Goal: Task Accomplishment & Management: Manage account settings

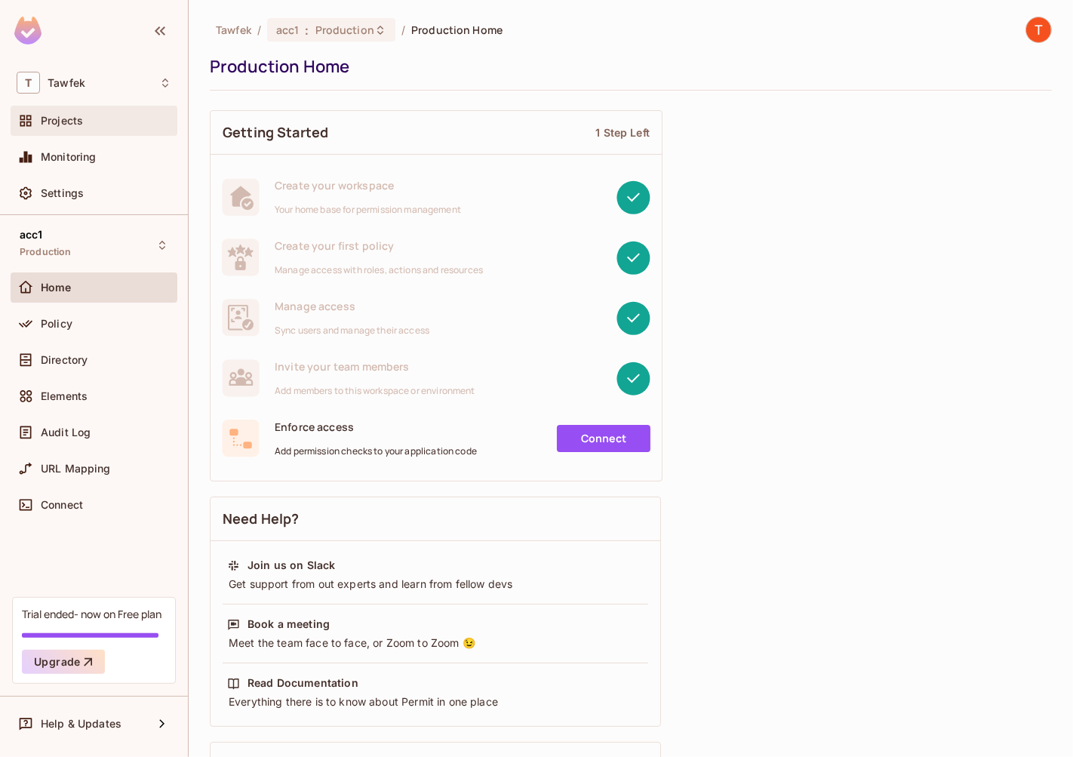
click at [75, 118] on span "Projects" at bounding box center [62, 121] width 42 height 12
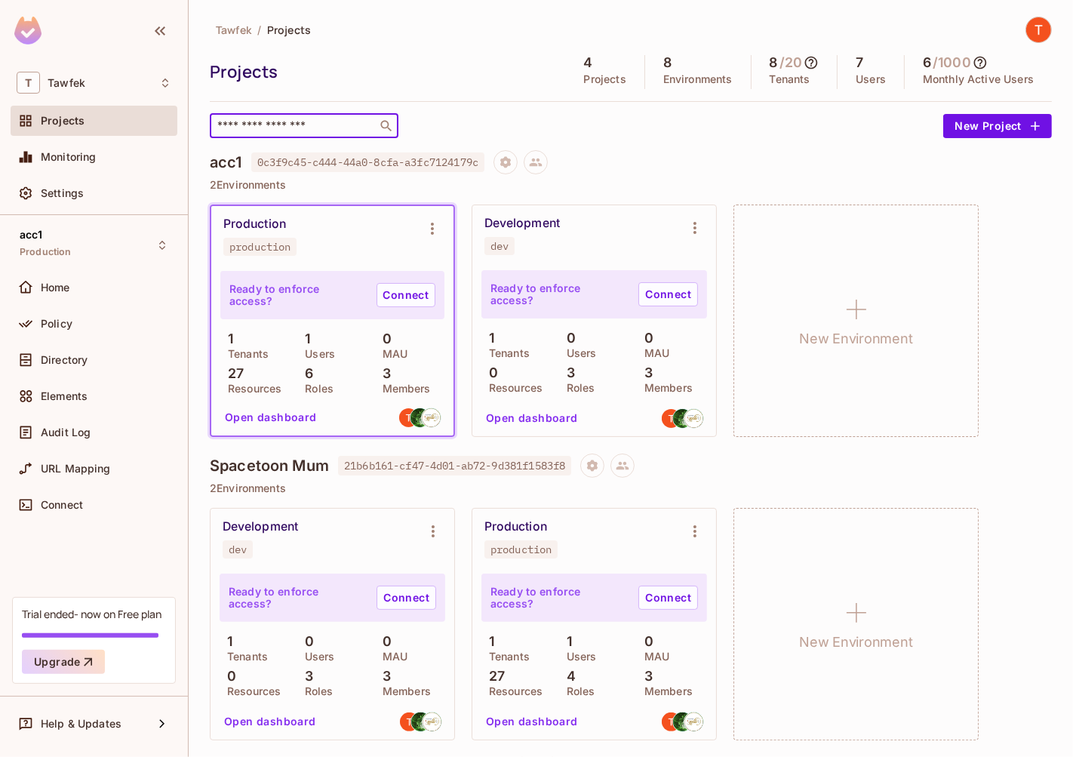
click at [302, 128] on input "text" at bounding box center [293, 125] width 158 height 15
paste input "**********"
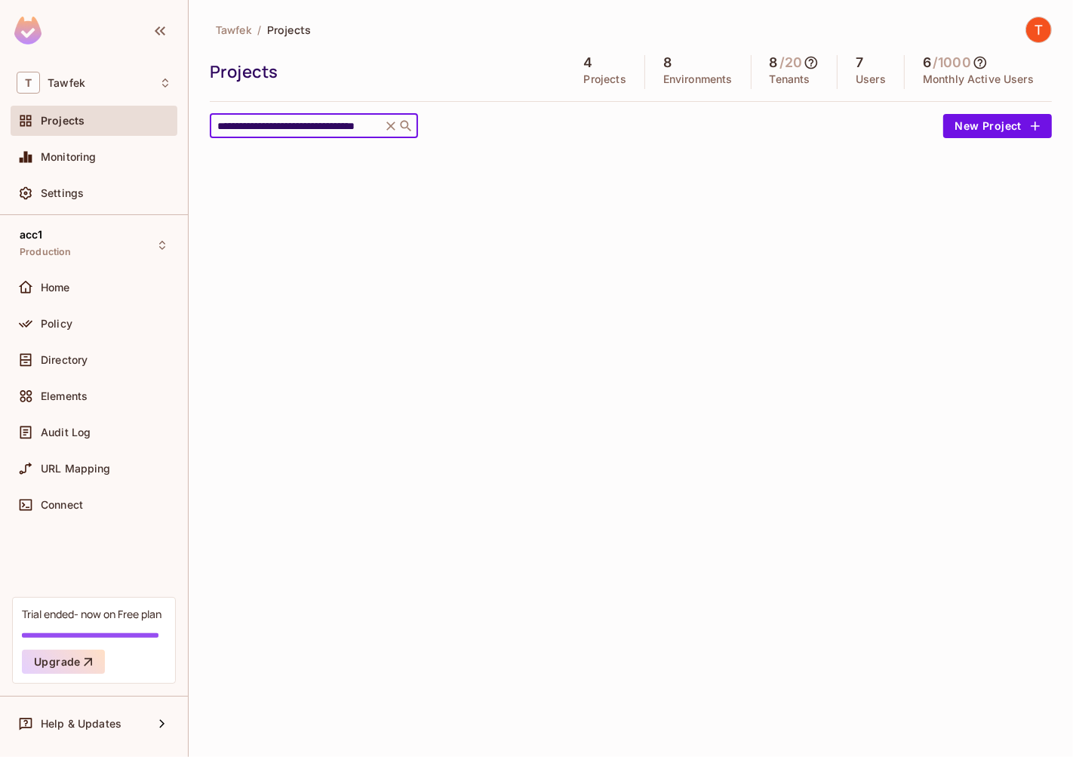
type input "**********"
click at [359, 128] on input "**********" at bounding box center [295, 125] width 163 height 15
click at [386, 124] on icon at bounding box center [390, 125] width 15 height 15
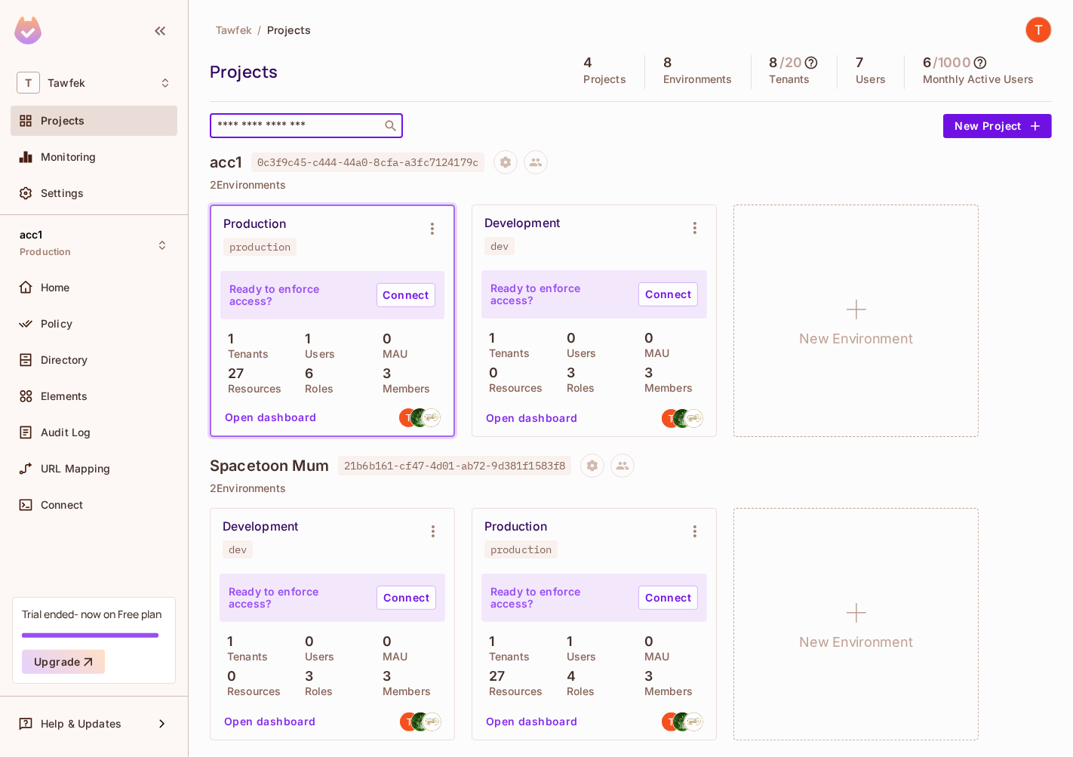
click at [331, 127] on input "text" at bounding box center [295, 125] width 163 height 15
paste input "**********"
type input "**********"
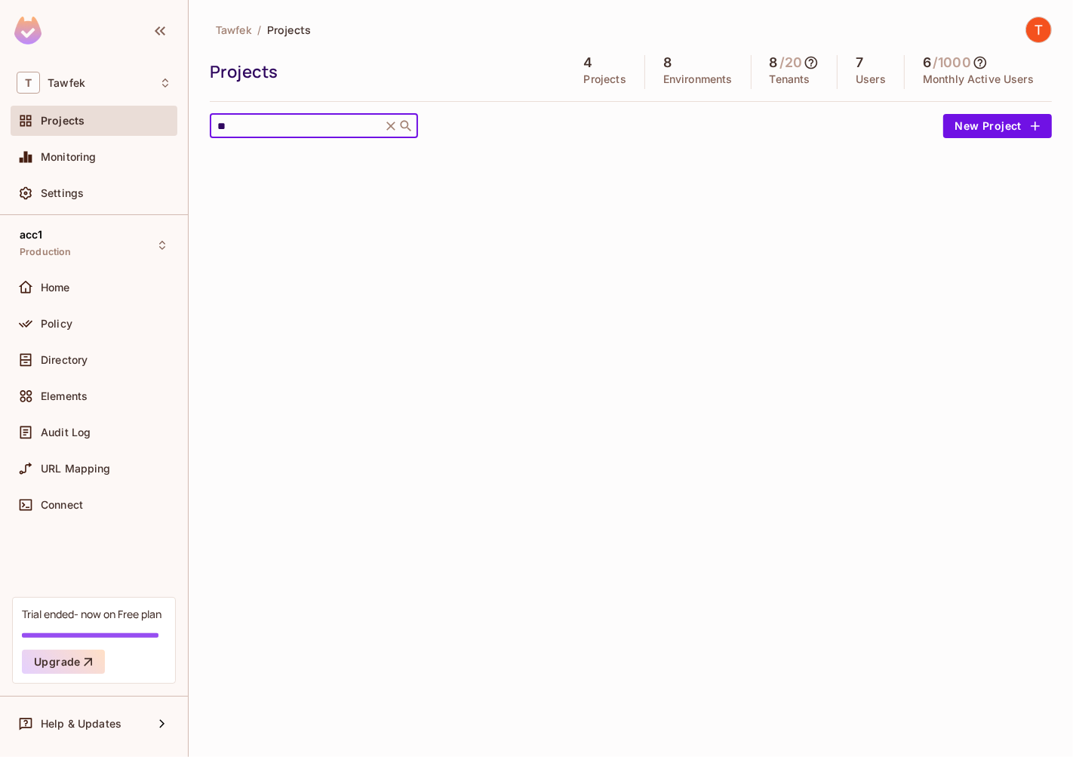
type input "*"
click at [351, 124] on input "****" at bounding box center [295, 125] width 163 height 15
type input "****"
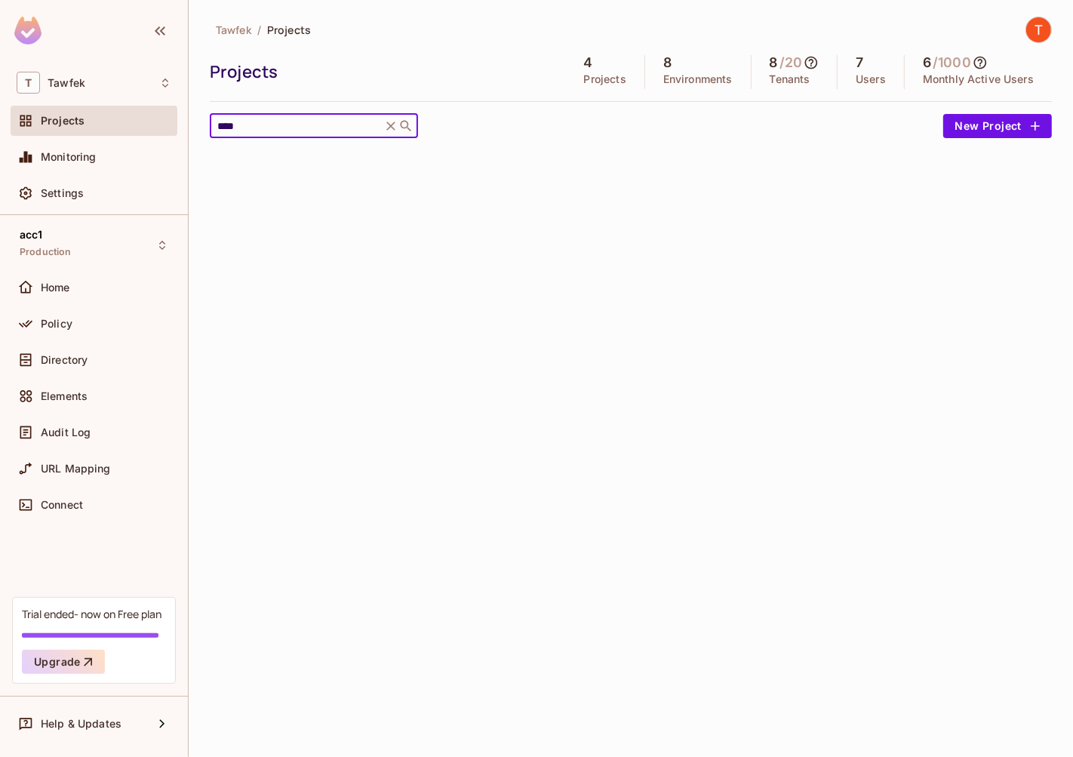
click at [395, 129] on icon at bounding box center [390, 125] width 15 height 15
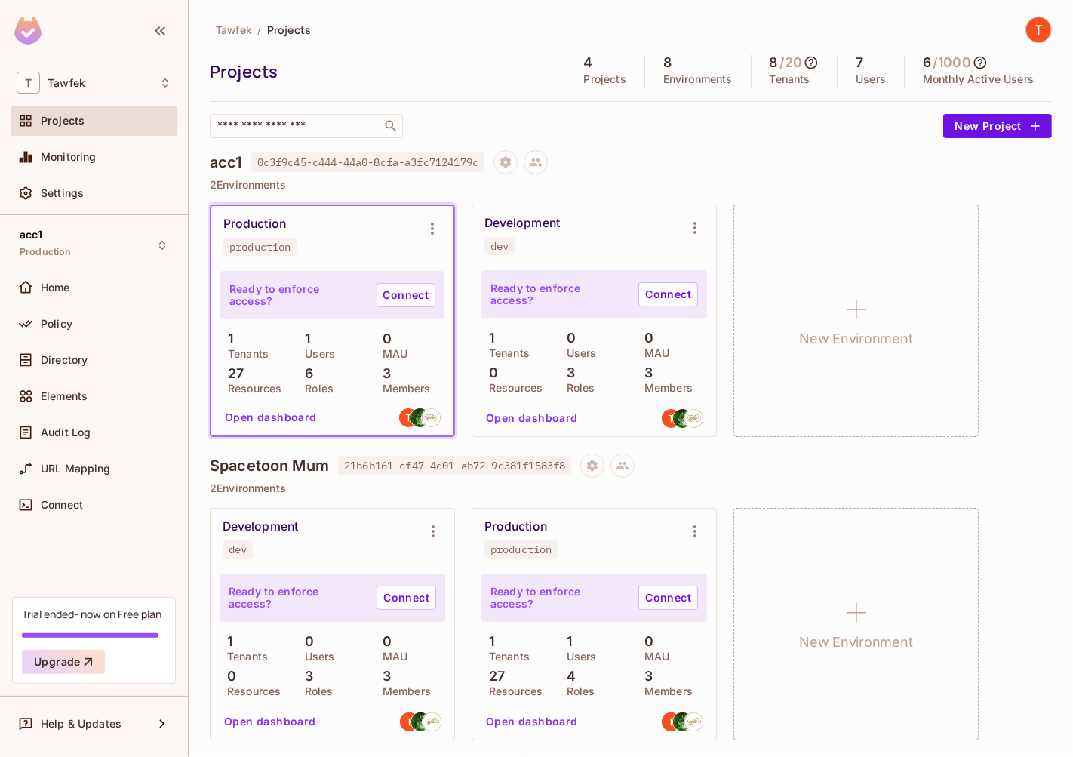
scroll to position [607, 0]
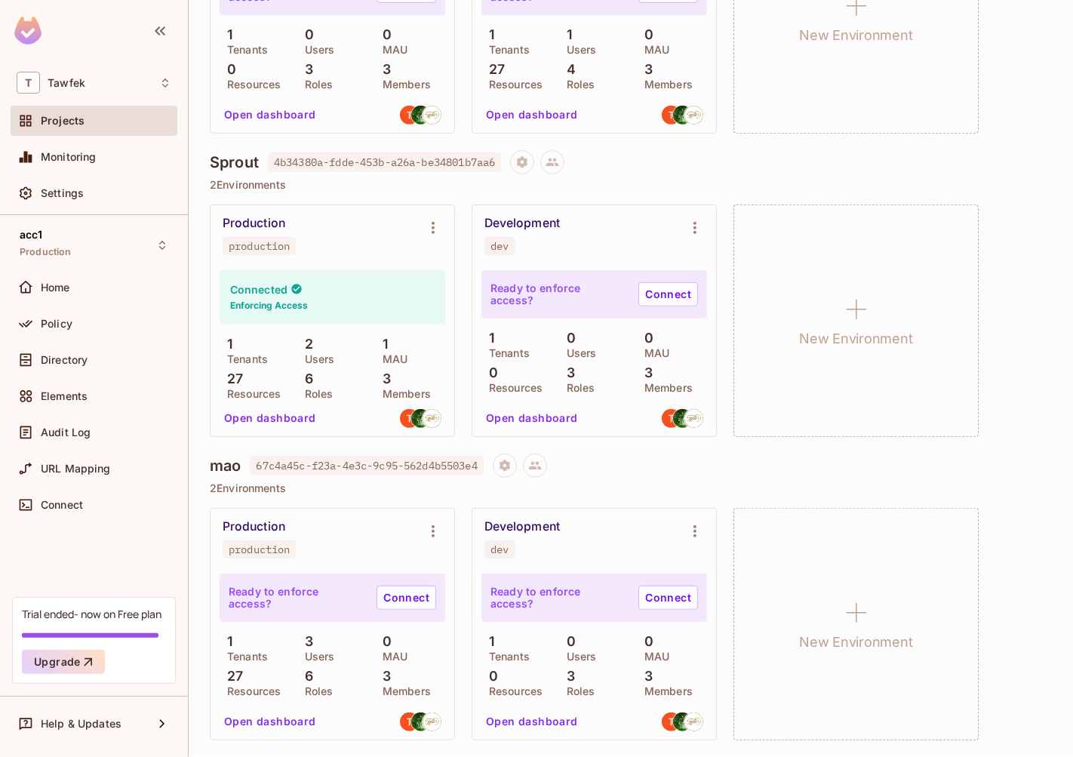
click at [293, 417] on button "Open dashboard" at bounding box center [270, 418] width 104 height 24
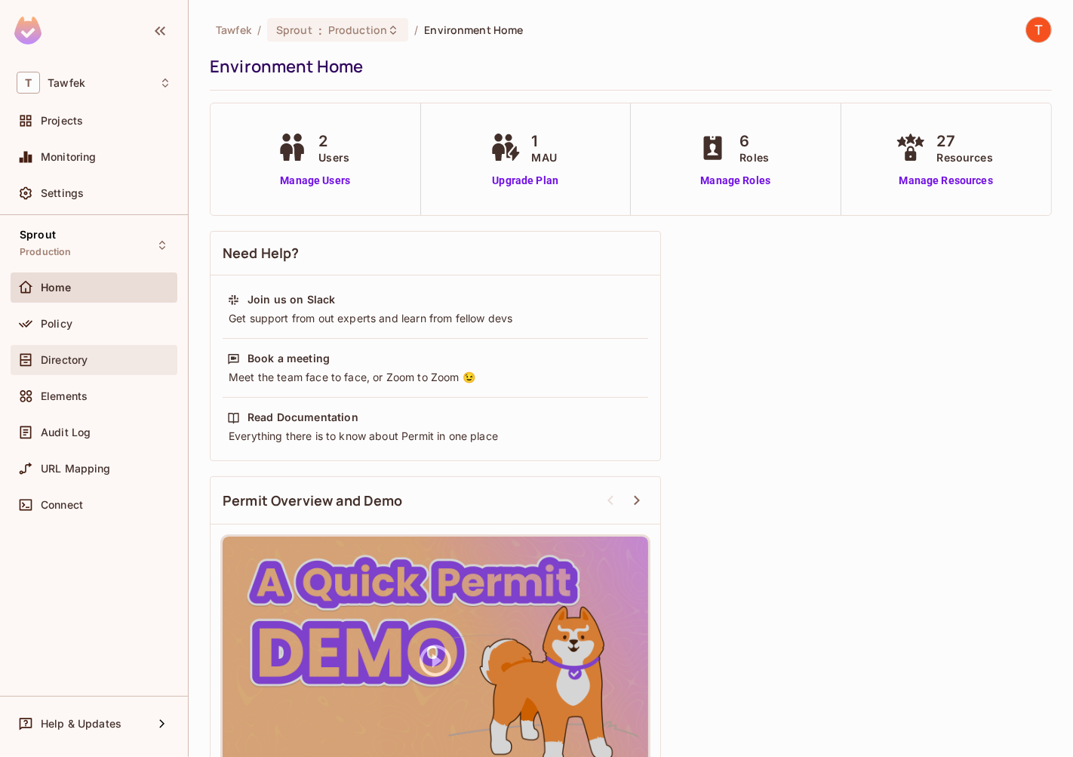
click at [69, 370] on div "Directory" at bounding box center [94, 360] width 167 height 30
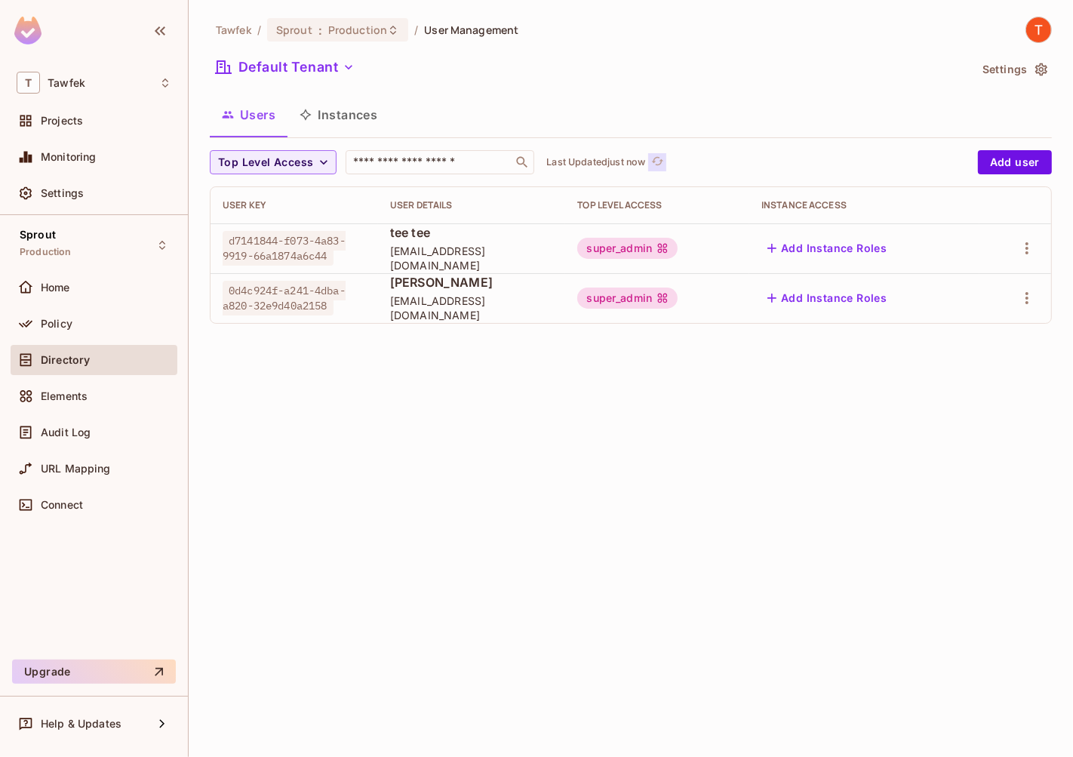
click at [662, 158] on icon "refresh" at bounding box center [657, 161] width 13 height 13
click at [469, 166] on input "text" at bounding box center [429, 162] width 158 height 15
paste input "******"
type input "******"
paste input "******"
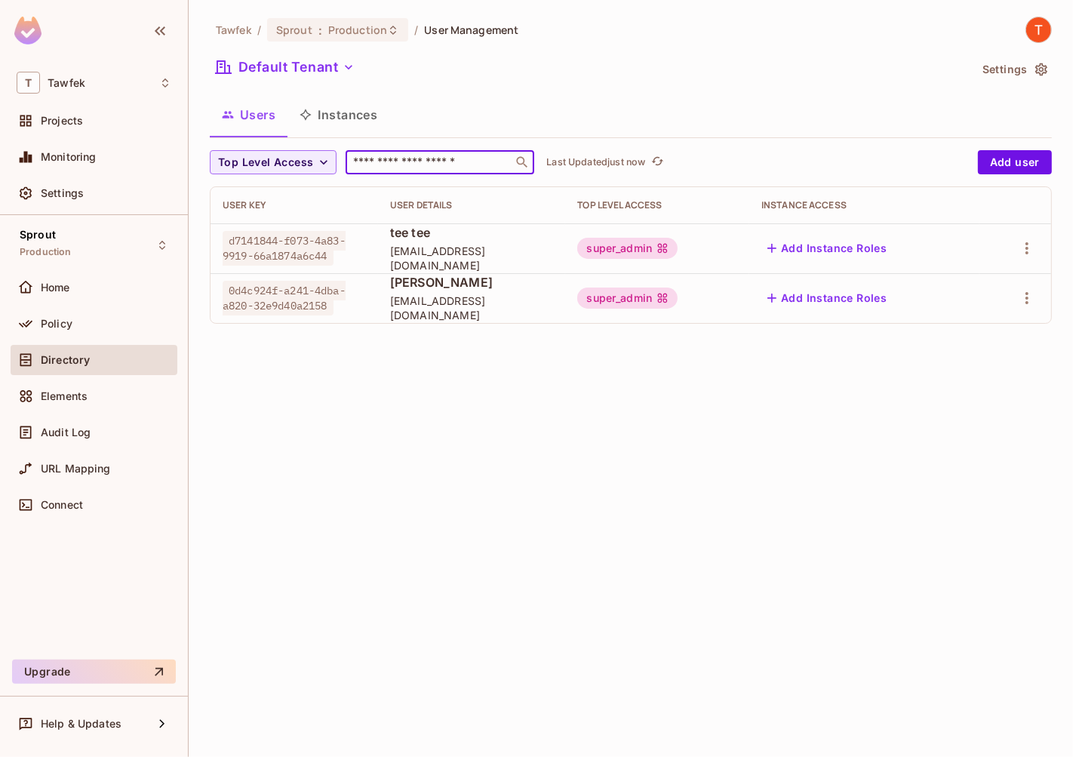
type input "******"
paste input "**********"
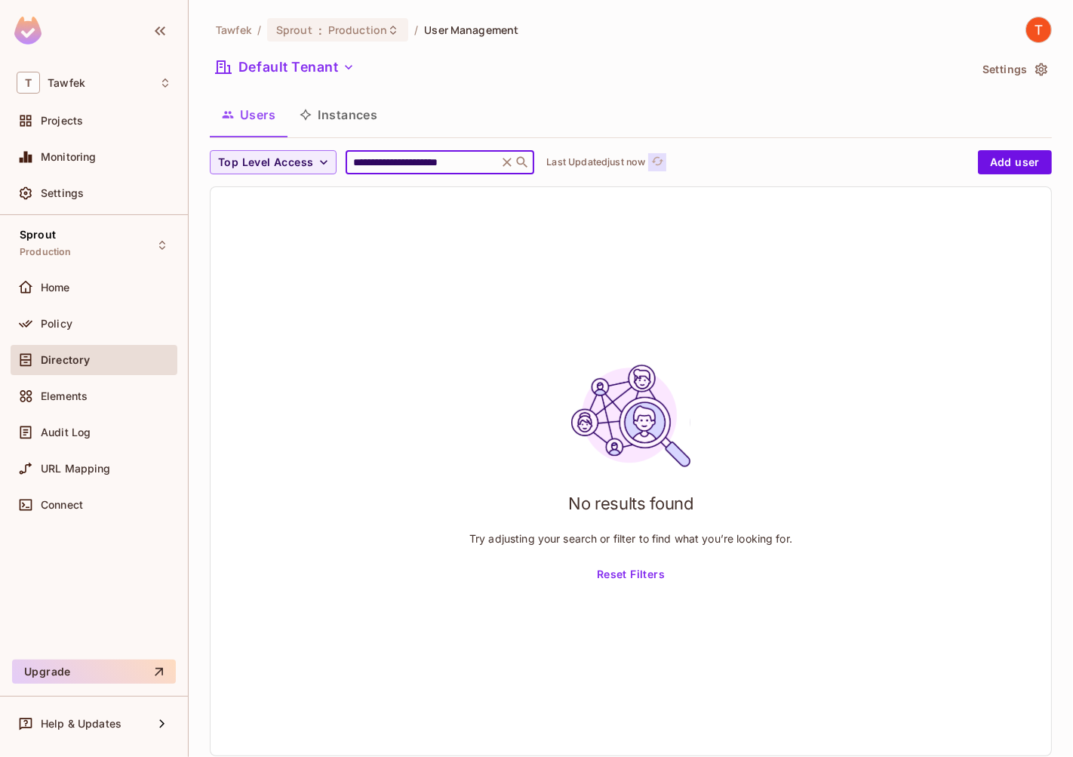
type input "**********"
click at [664, 165] on icon "refresh" at bounding box center [657, 161] width 13 height 13
click at [514, 170] on div "**********" at bounding box center [440, 162] width 189 height 24
click at [515, 164] on icon at bounding box center [506, 162] width 15 height 15
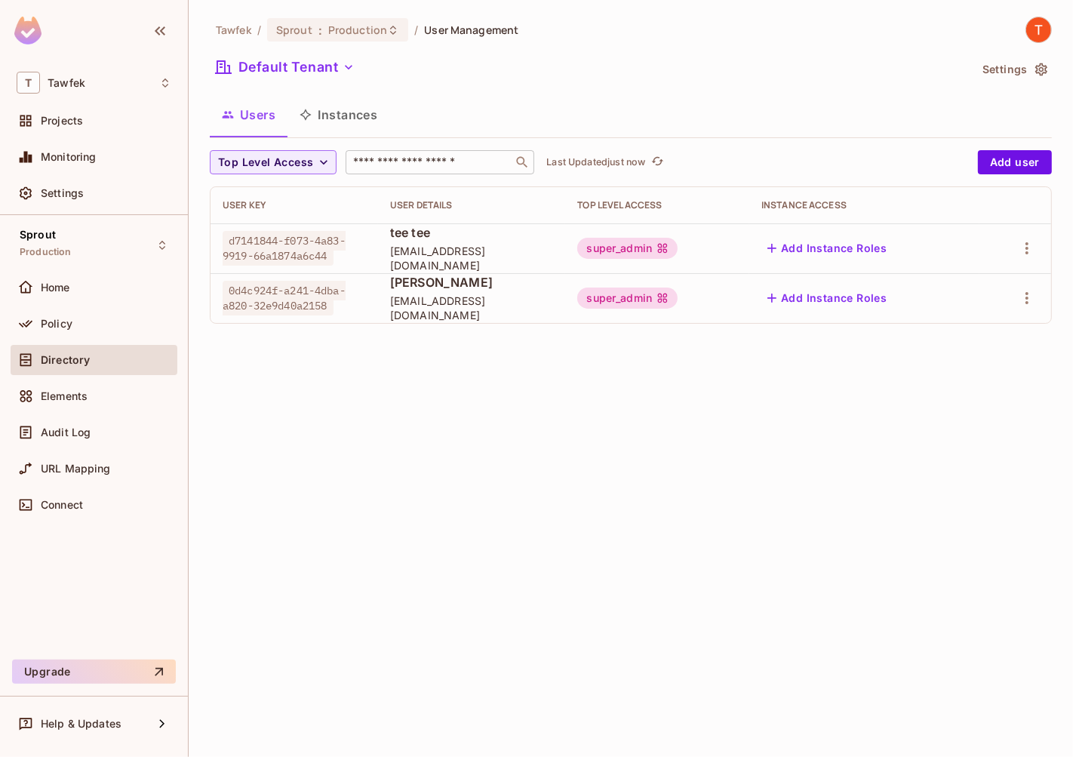
click at [366, 129] on button "Instances" at bounding box center [338, 115] width 102 height 38
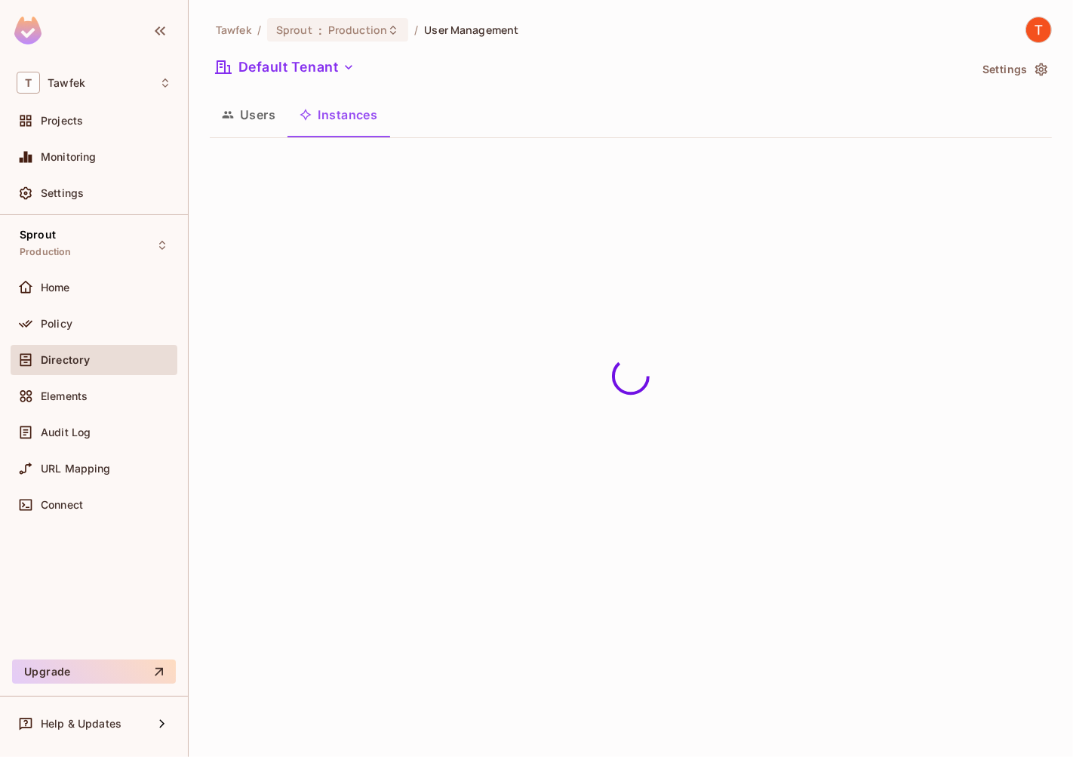
click at [256, 116] on button "Users" at bounding box center [249, 115] width 78 height 38
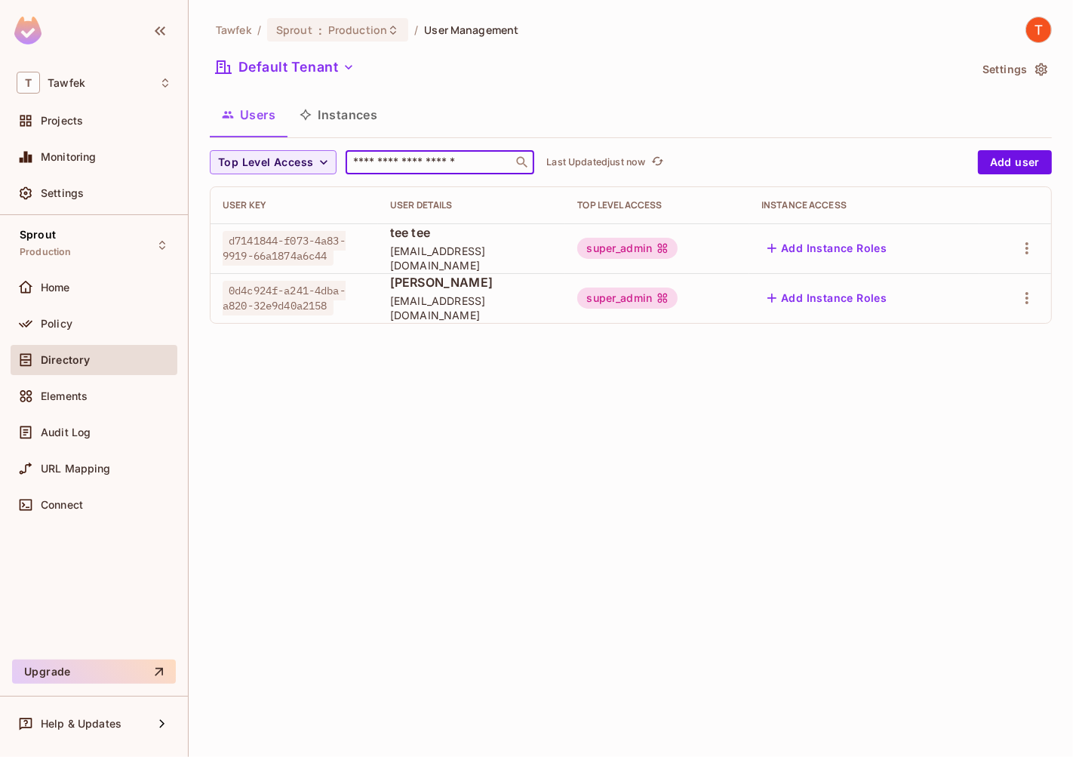
click at [389, 164] on input "text" at bounding box center [429, 162] width 158 height 15
click at [687, 416] on div "Tawfek / Sprout : Production / User Management Default Tenant Settings Users In…" at bounding box center [631, 378] width 884 height 757
click at [664, 166] on icon "refresh" at bounding box center [657, 161] width 13 height 13
click at [290, 171] on span "Top Level Access" at bounding box center [265, 162] width 95 height 19
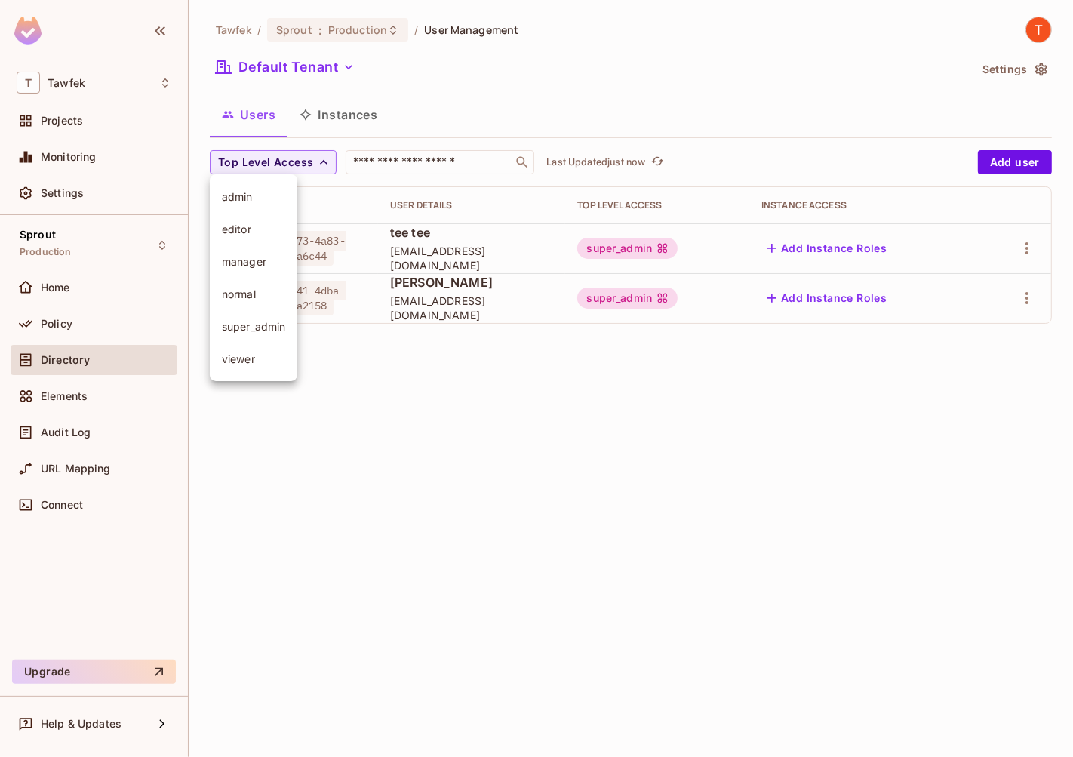
click at [256, 327] on span "super_admin" at bounding box center [253, 326] width 63 height 14
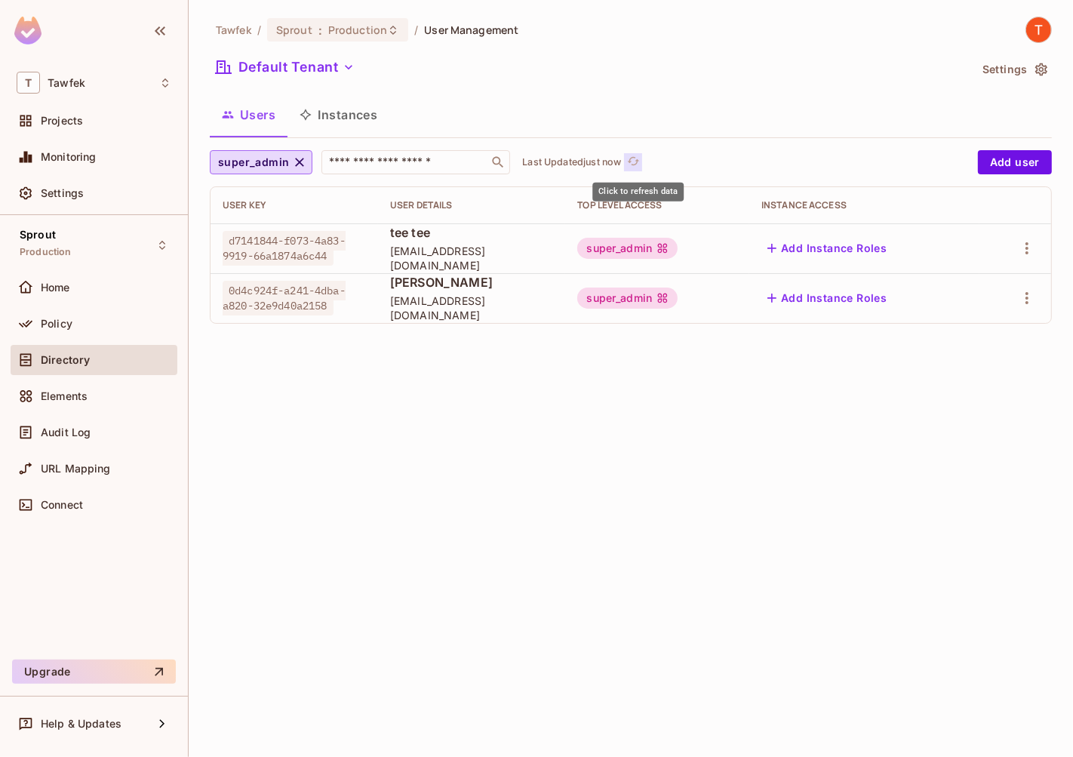
click at [629, 170] on button "Click to refresh data" at bounding box center [633, 162] width 18 height 18
click at [482, 167] on input "text" at bounding box center [405, 162] width 158 height 15
click at [640, 161] on icon "refresh" at bounding box center [634, 161] width 12 height 8
click at [286, 164] on span "super_admin" at bounding box center [253, 162] width 71 height 19
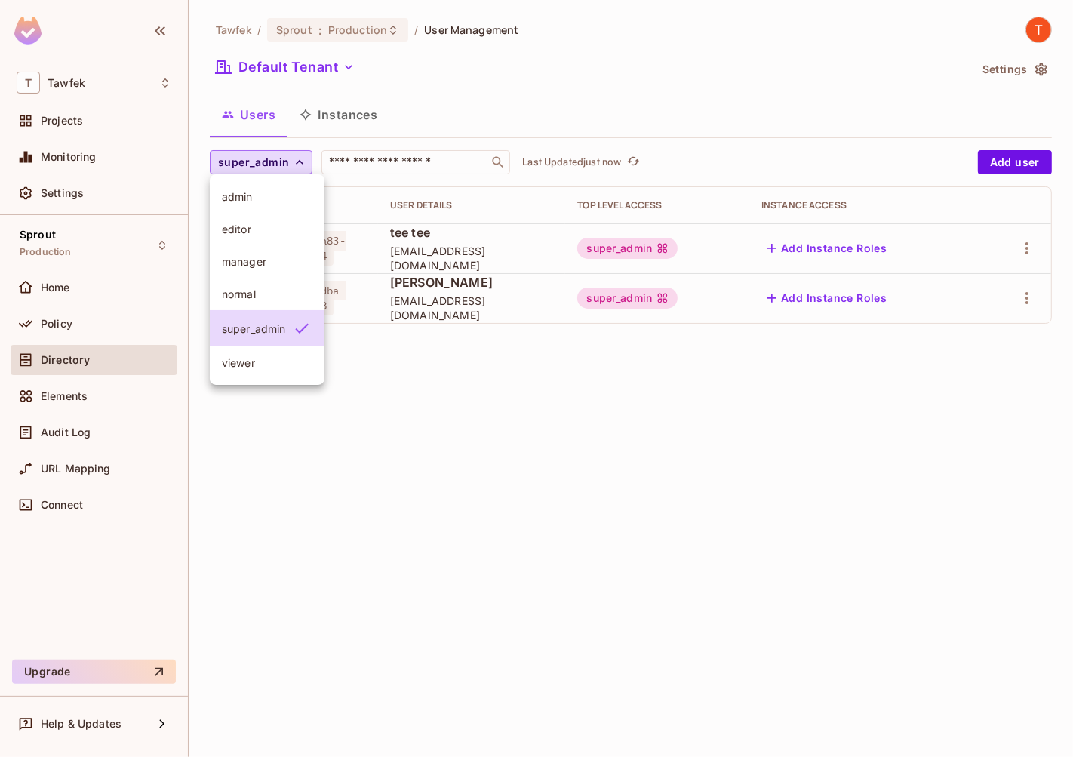
click at [297, 204] on li "admin" at bounding box center [267, 196] width 115 height 32
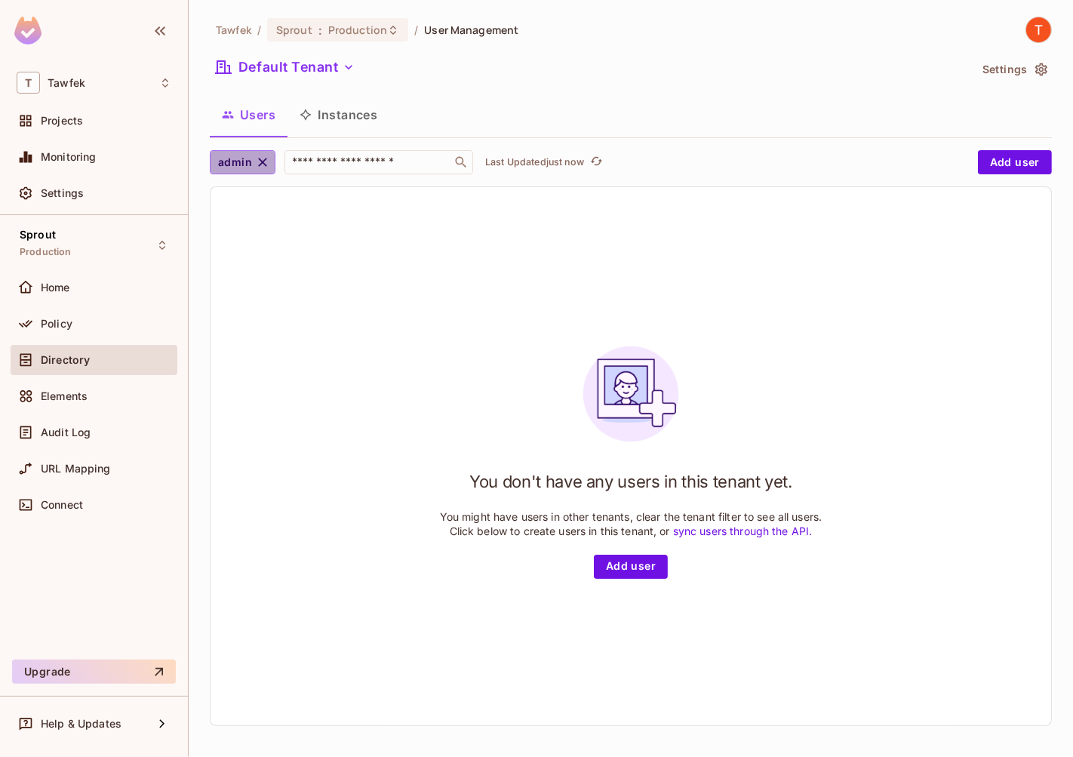
click at [263, 167] on icon "button" at bounding box center [262, 162] width 15 height 15
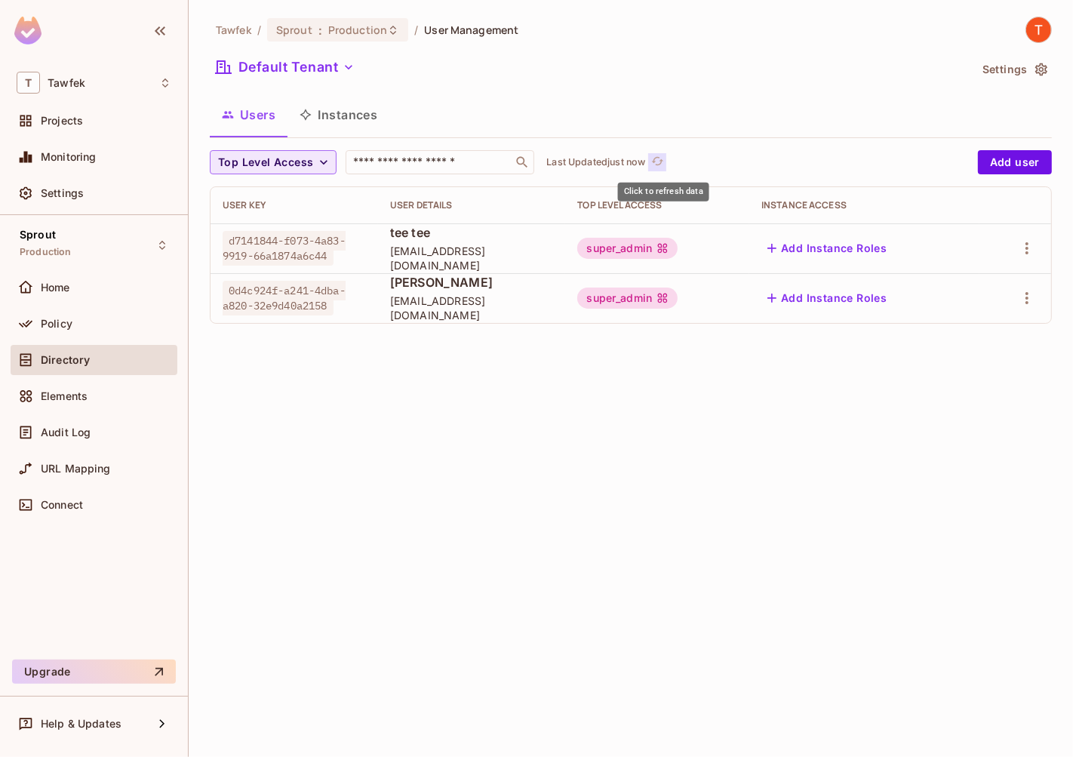
click at [664, 161] on icon "refresh" at bounding box center [658, 161] width 12 height 8
click at [367, 118] on button "Instances" at bounding box center [338, 115] width 102 height 38
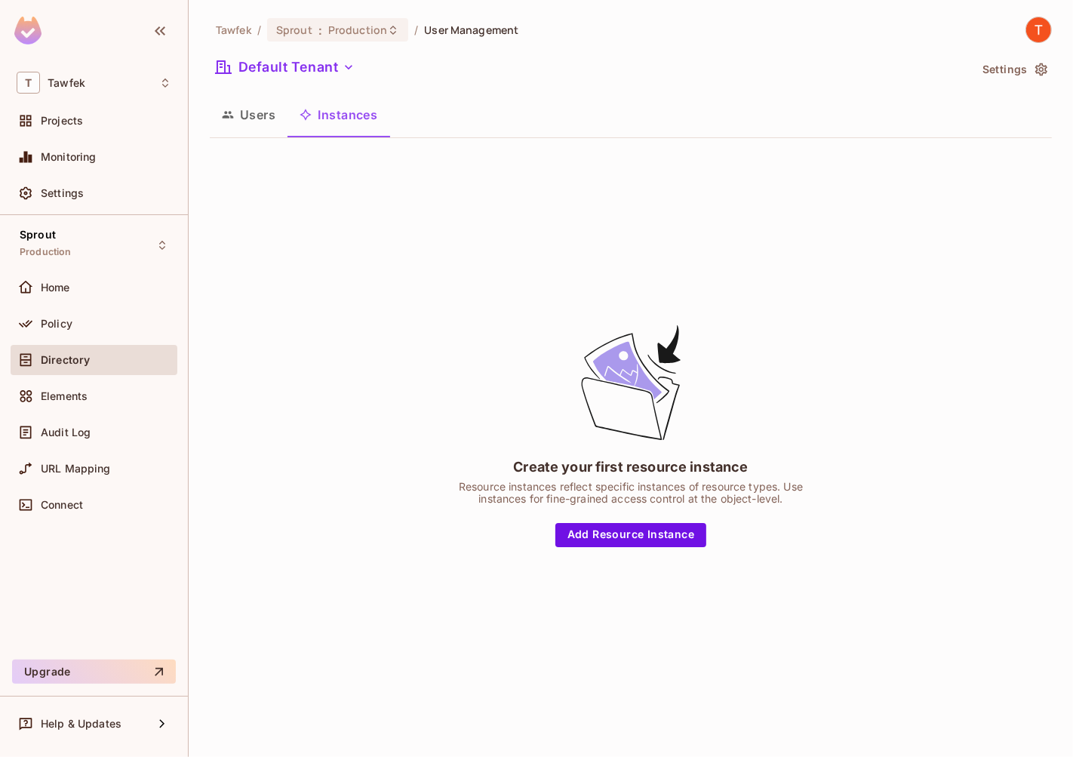
click at [263, 121] on button "Users" at bounding box center [249, 115] width 78 height 38
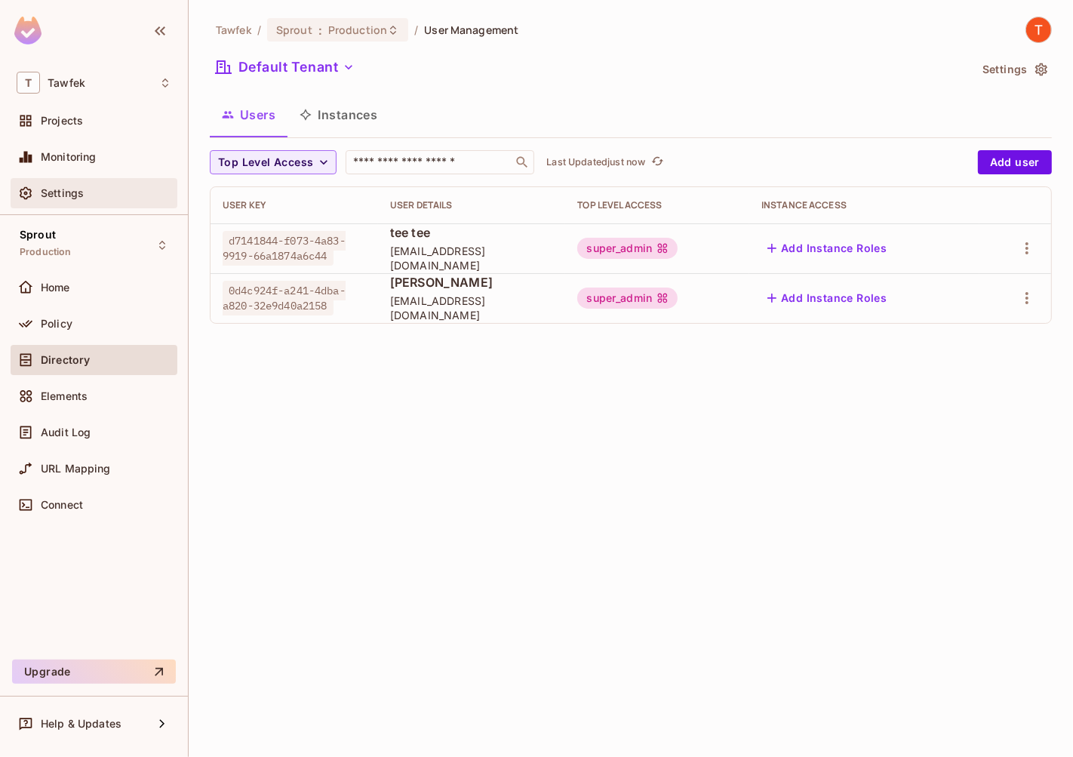
click at [100, 189] on div "Settings" at bounding box center [106, 193] width 131 height 12
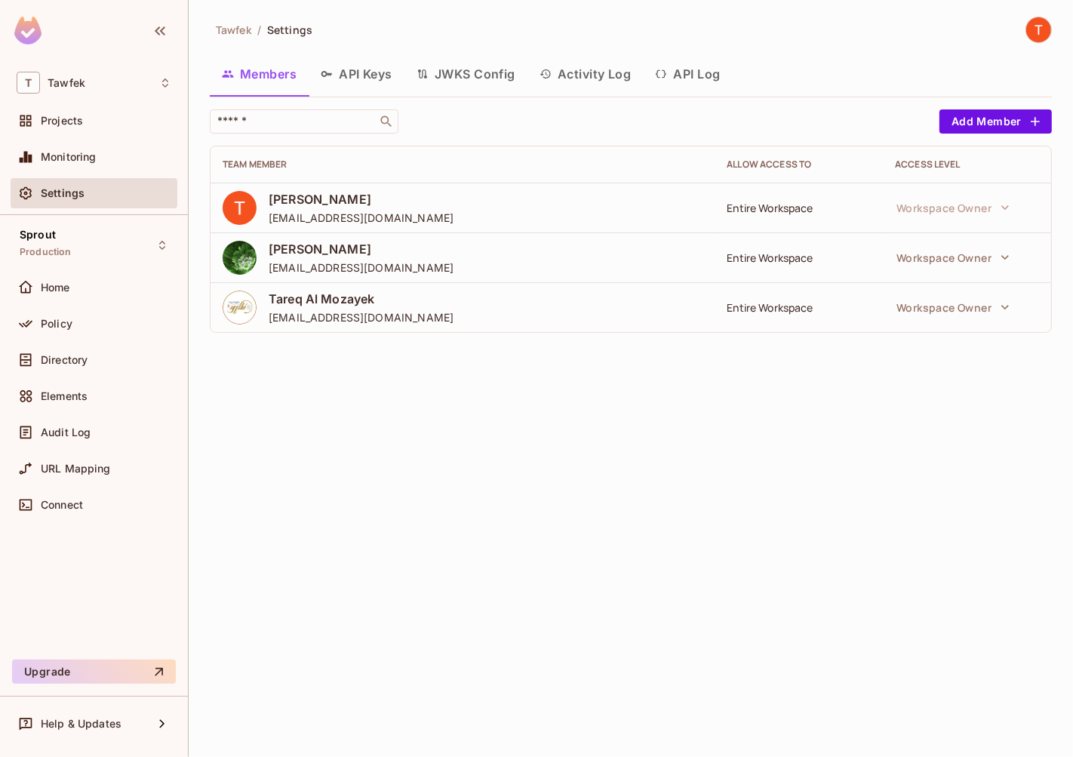
click at [676, 78] on button "API Log" at bounding box center [687, 74] width 89 height 38
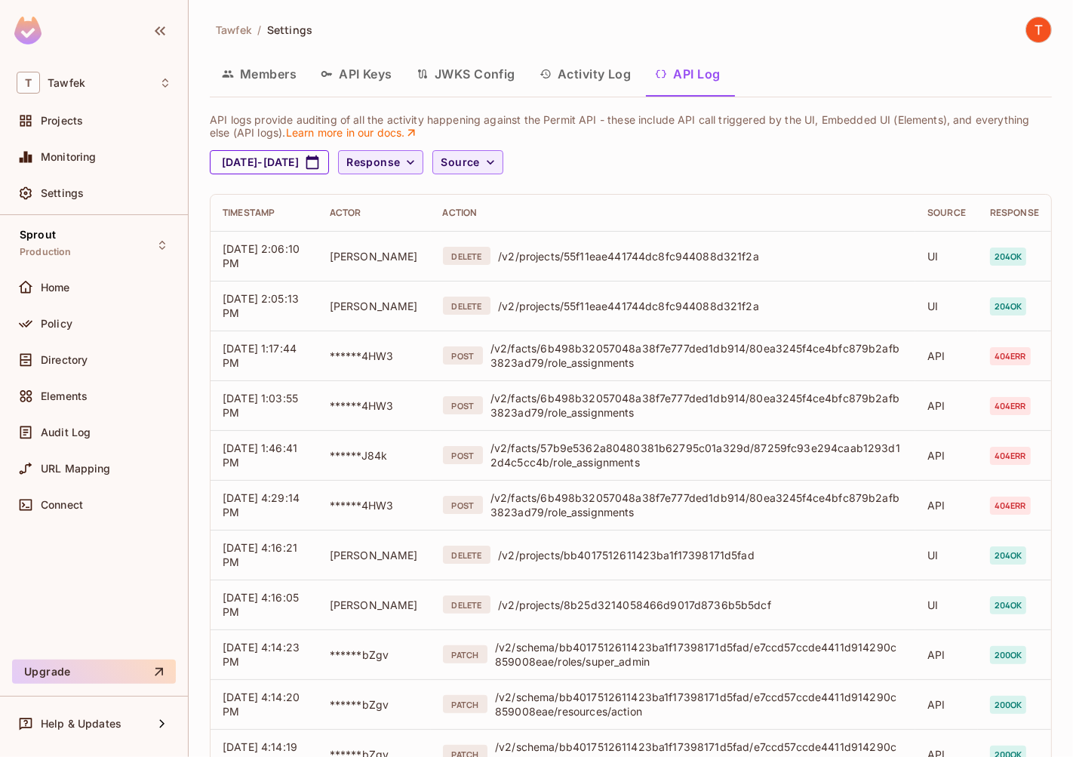
click at [329, 160] on button "[DATE] - [DATE]" at bounding box center [269, 162] width 119 height 24
select select "*"
select select "****"
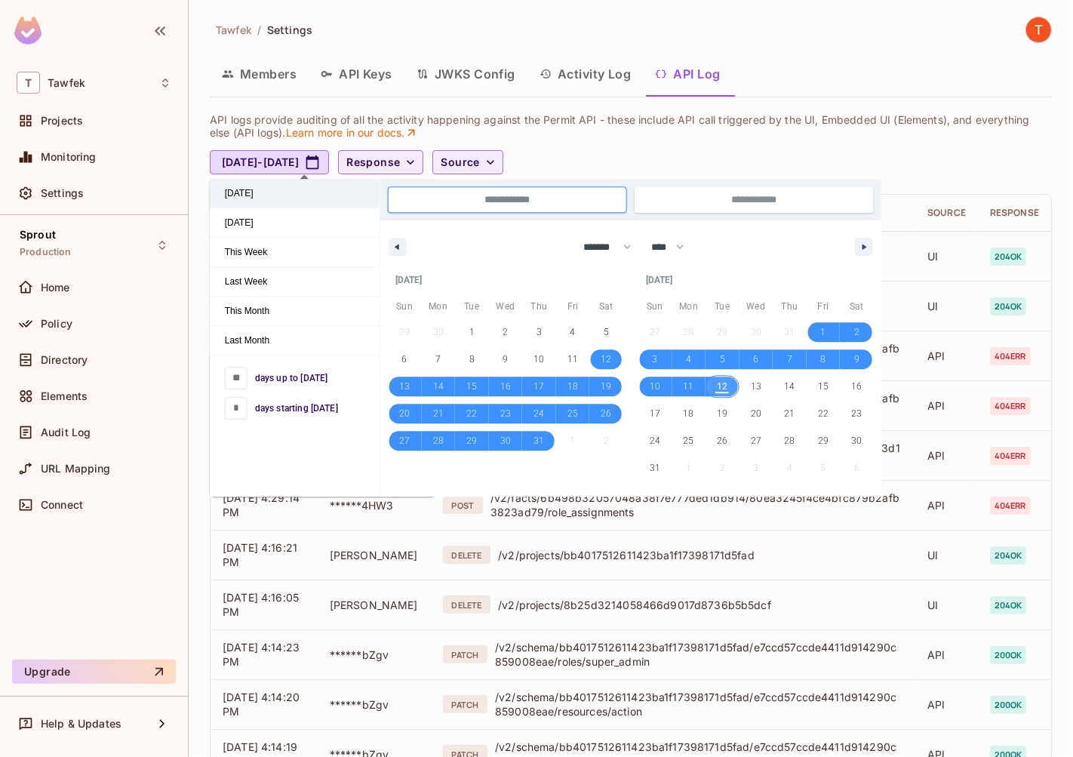
click at [269, 201] on span "[DATE]" at bounding box center [295, 193] width 170 height 29
type input "*"
type input "**********"
select select "*"
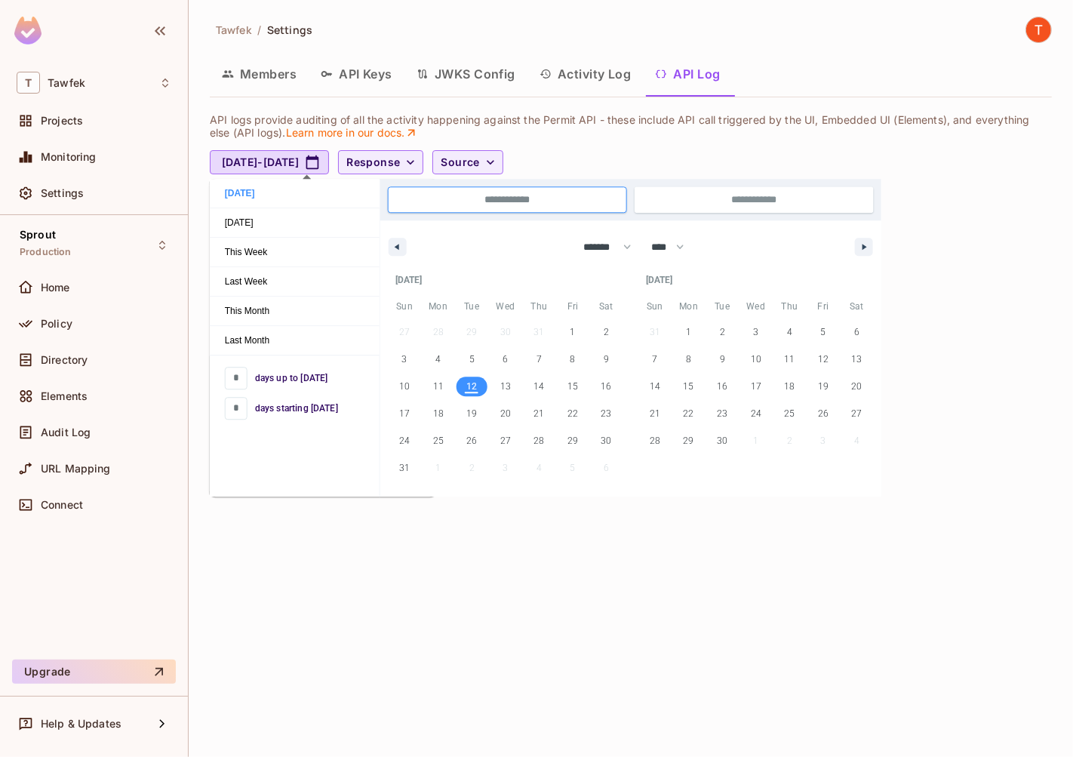
drag, startPoint x: 443, startPoint y: 675, endPoint x: 432, endPoint y: 656, distance: 21.4
click at [442, 675] on div "Tawfek / Settings Members API Keys JWKS Config Activity Log API Log API logs pr…" at bounding box center [631, 378] width 884 height 757
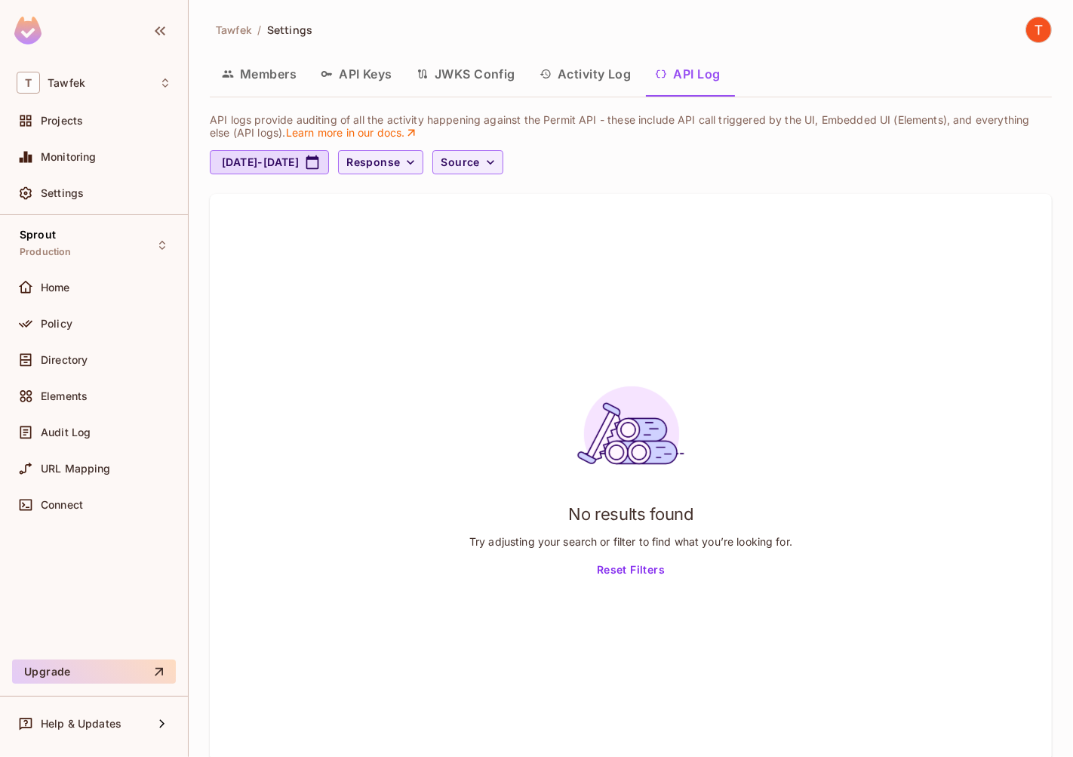
click at [274, 92] on button "Members" at bounding box center [259, 74] width 99 height 38
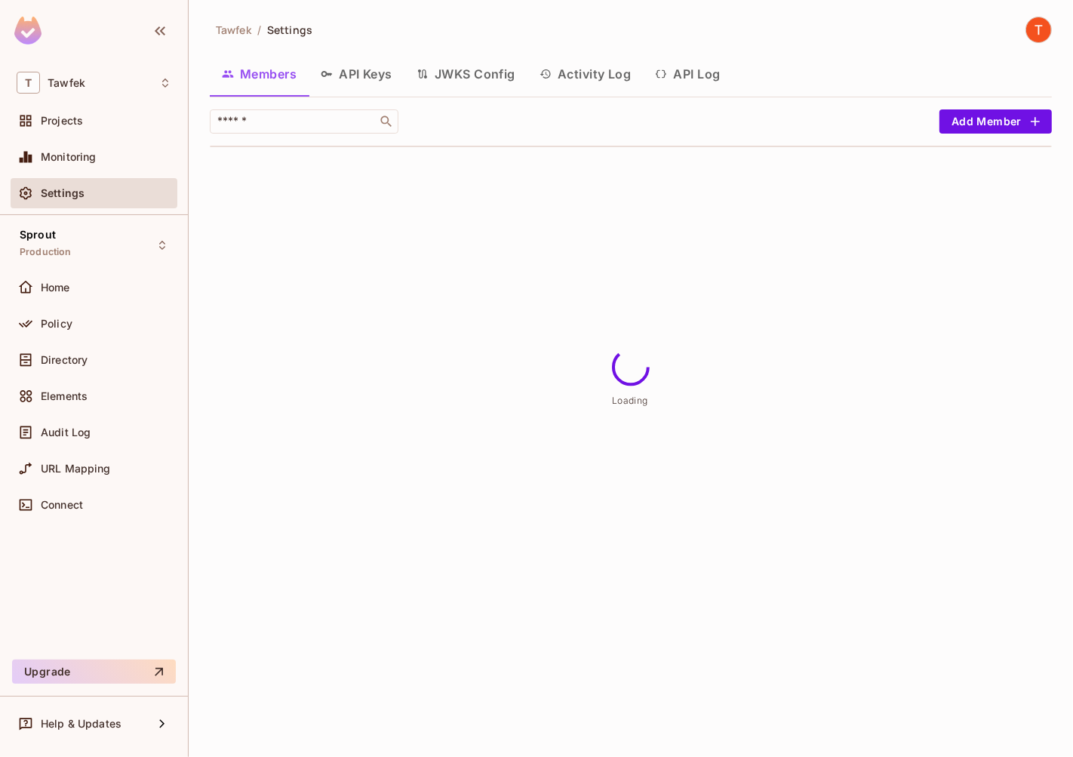
click at [271, 64] on button "Members" at bounding box center [259, 74] width 99 height 38
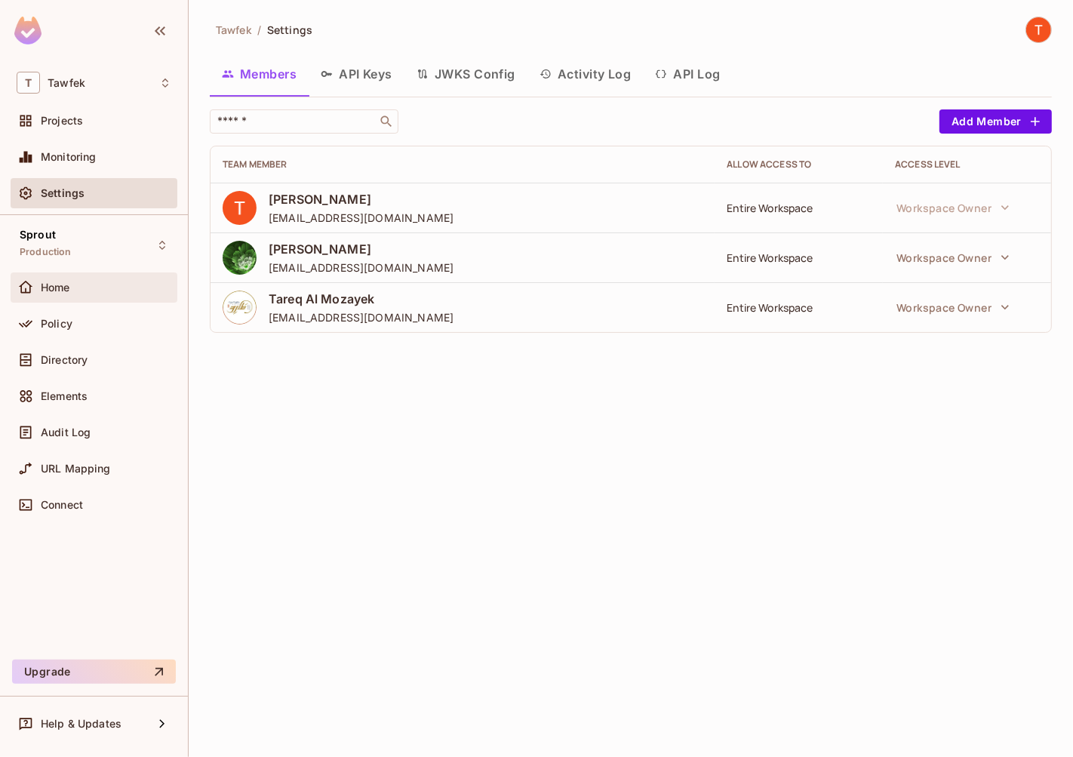
click at [78, 289] on div "Home" at bounding box center [106, 287] width 131 height 12
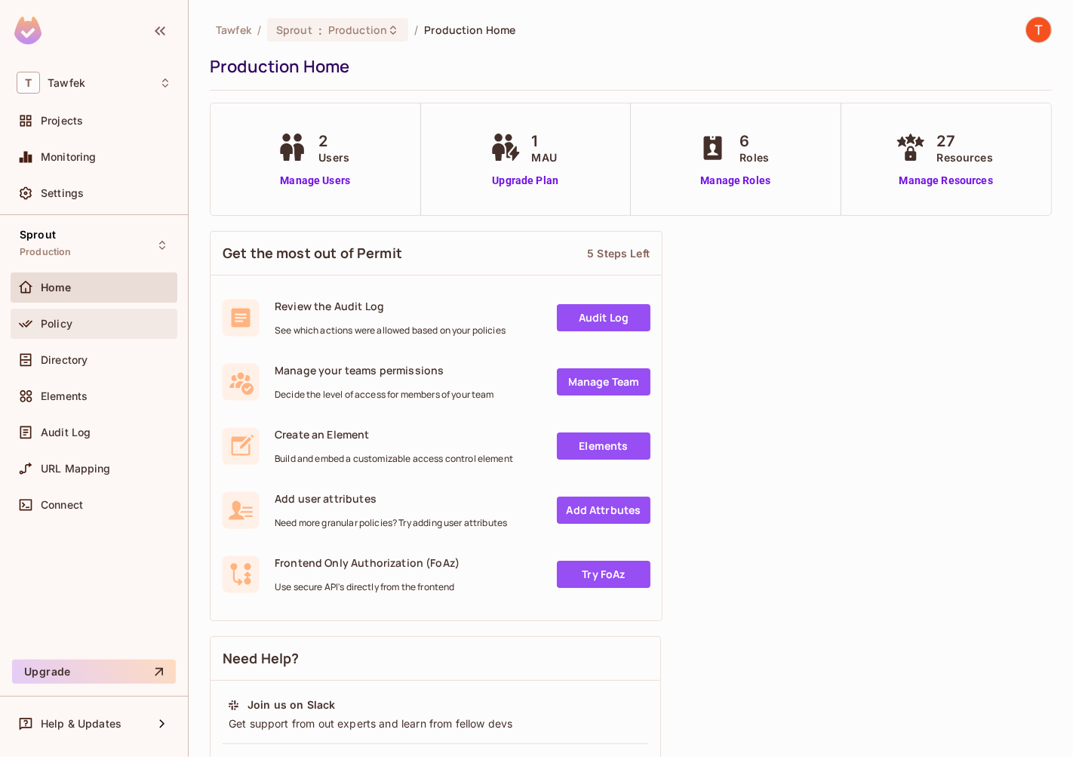
click at [105, 329] on div "Policy" at bounding box center [94, 324] width 155 height 18
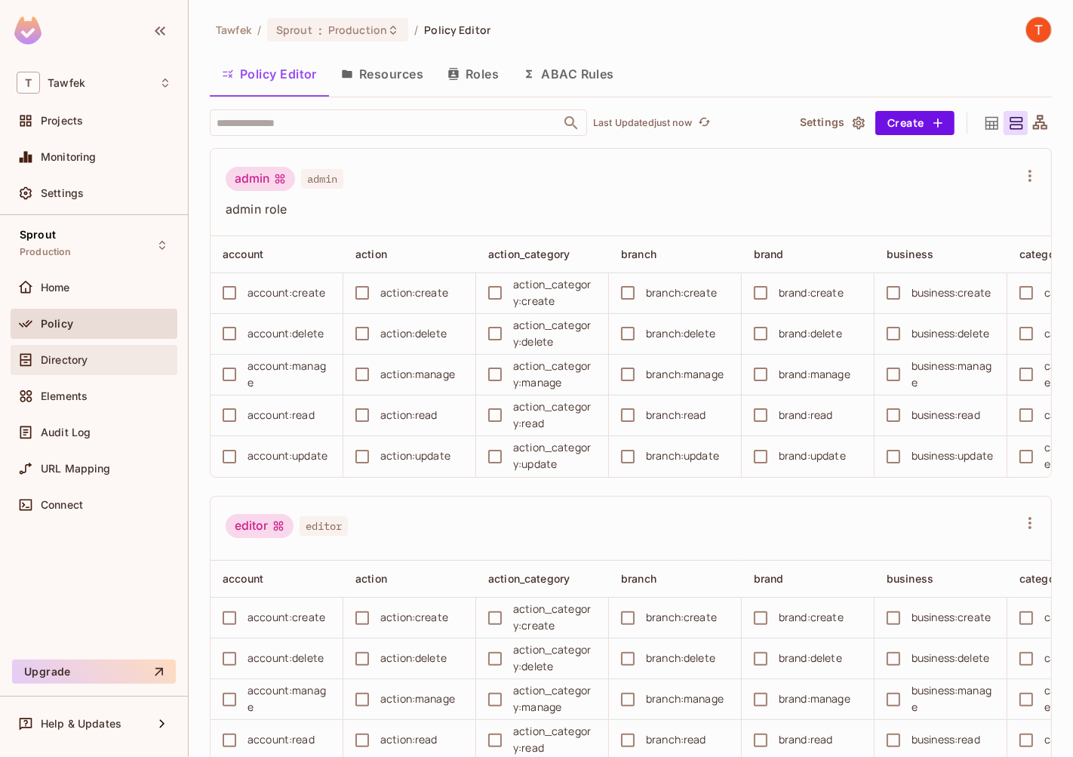
click at [85, 355] on span "Directory" at bounding box center [64, 360] width 47 height 12
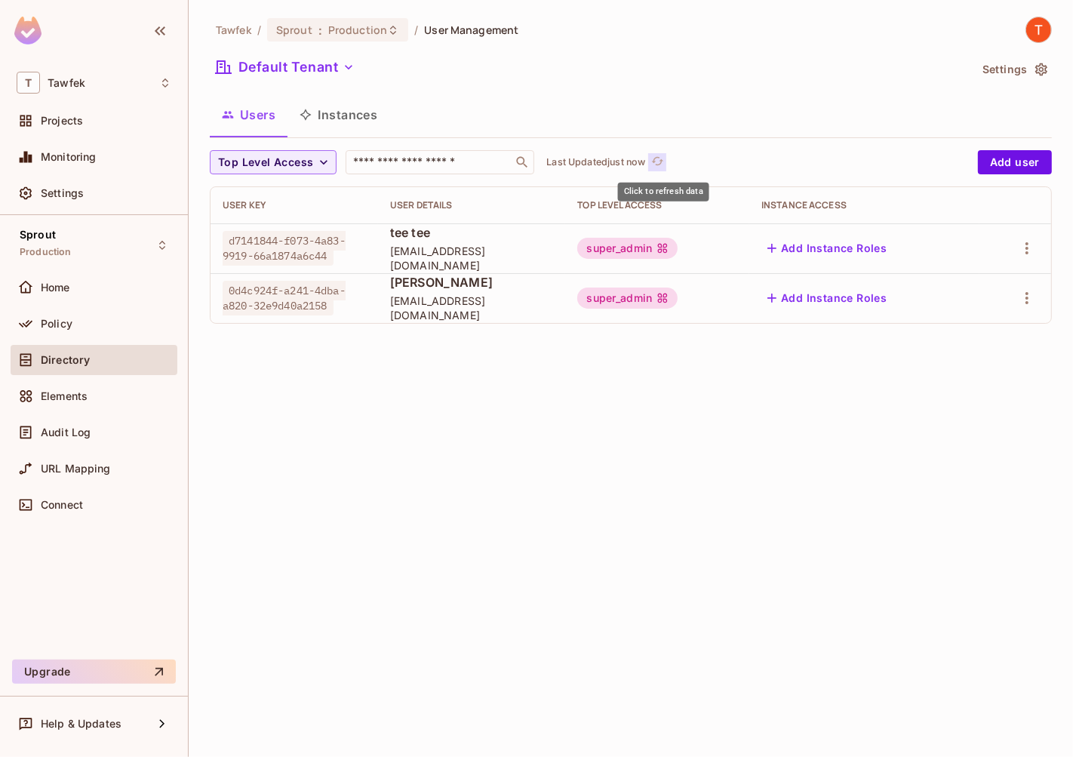
click at [656, 167] on button "Click to refresh data" at bounding box center [657, 162] width 18 height 18
click at [469, 164] on input "text" at bounding box center [429, 162] width 158 height 15
click at [340, 164] on div "Top Level Access ​ Last Updated just now" at bounding box center [590, 162] width 761 height 24
click at [322, 164] on icon "button" at bounding box center [323, 162] width 15 height 15
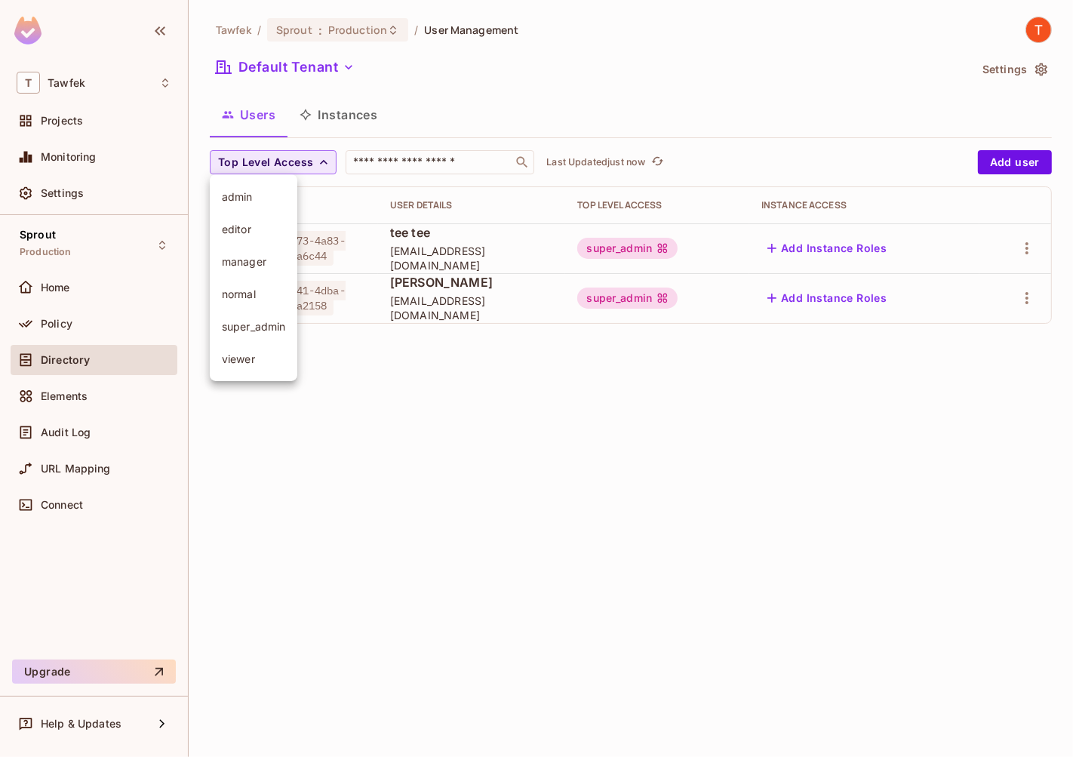
click at [244, 322] on span "super_admin" at bounding box center [253, 326] width 63 height 14
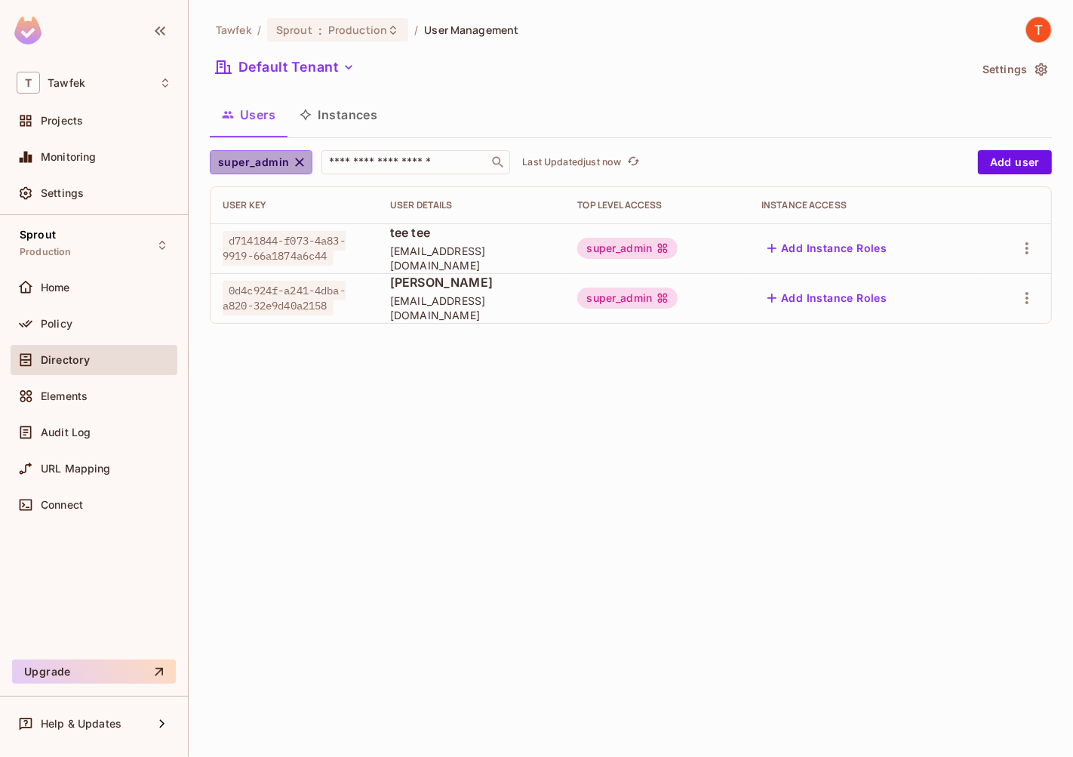
click at [300, 164] on icon "button" at bounding box center [300, 162] width 9 height 9
click at [690, 163] on icon "refresh" at bounding box center [683, 161] width 13 height 13
click at [97, 270] on div "Sprout Production Home Policy Directory Elements Audit Log URL Mapping Connect" at bounding box center [94, 434] width 188 height 438
click at [85, 286] on div "Home" at bounding box center [106, 287] width 131 height 12
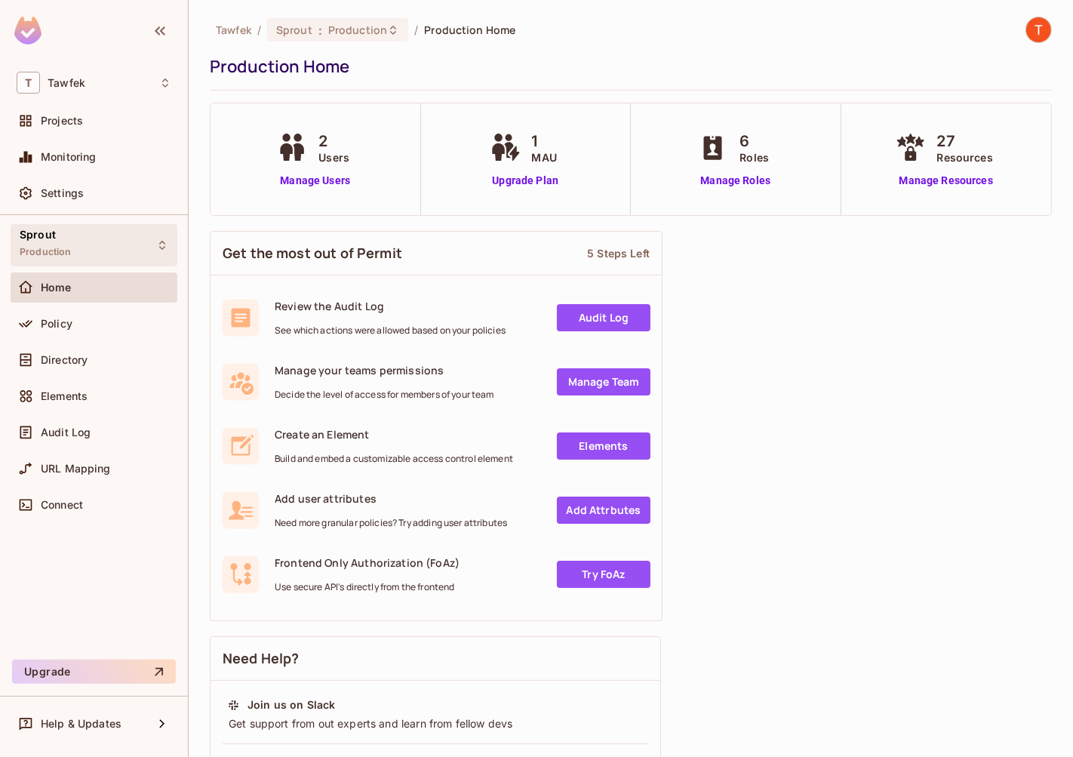
click at [81, 241] on div "Sprout Production" at bounding box center [94, 244] width 167 height 41
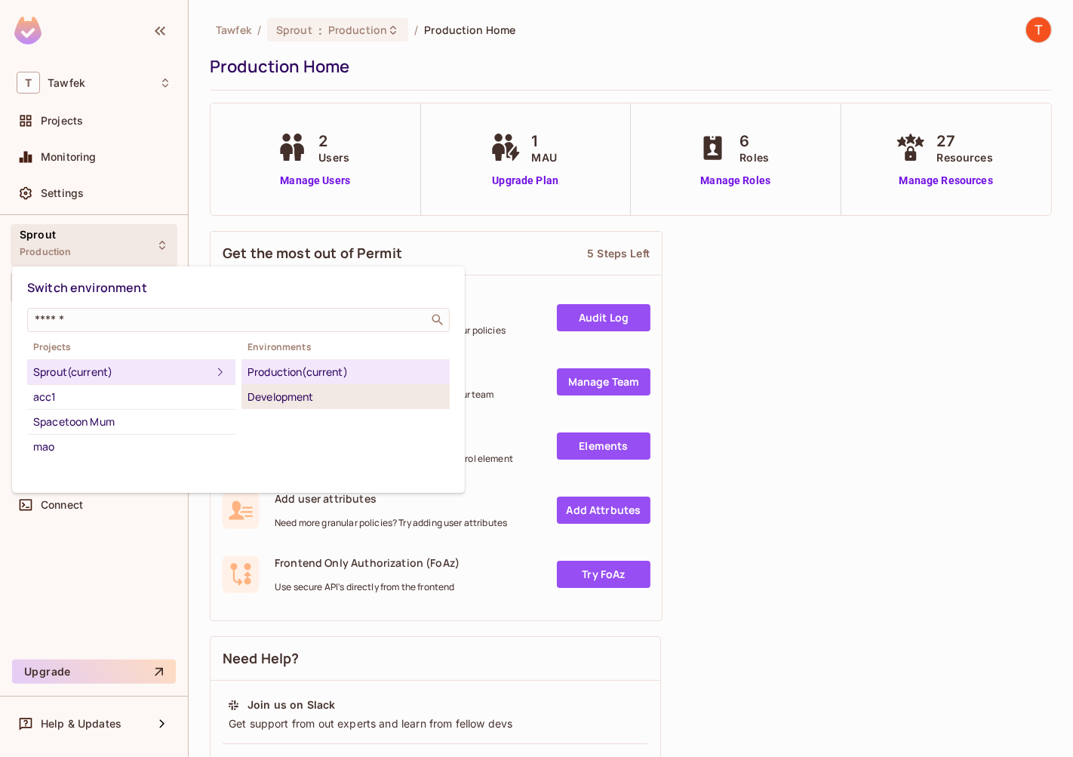
click at [280, 395] on div "Development" at bounding box center [345, 397] width 196 height 18
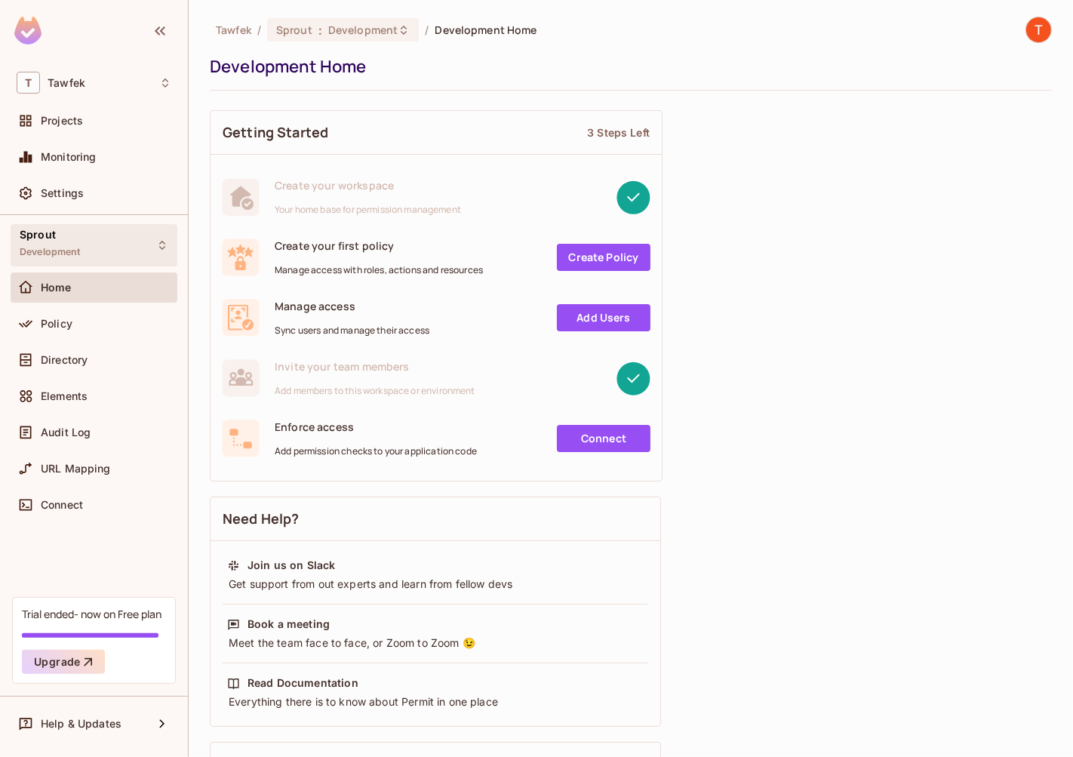
click at [137, 257] on div "Sprout Development" at bounding box center [94, 244] width 167 height 41
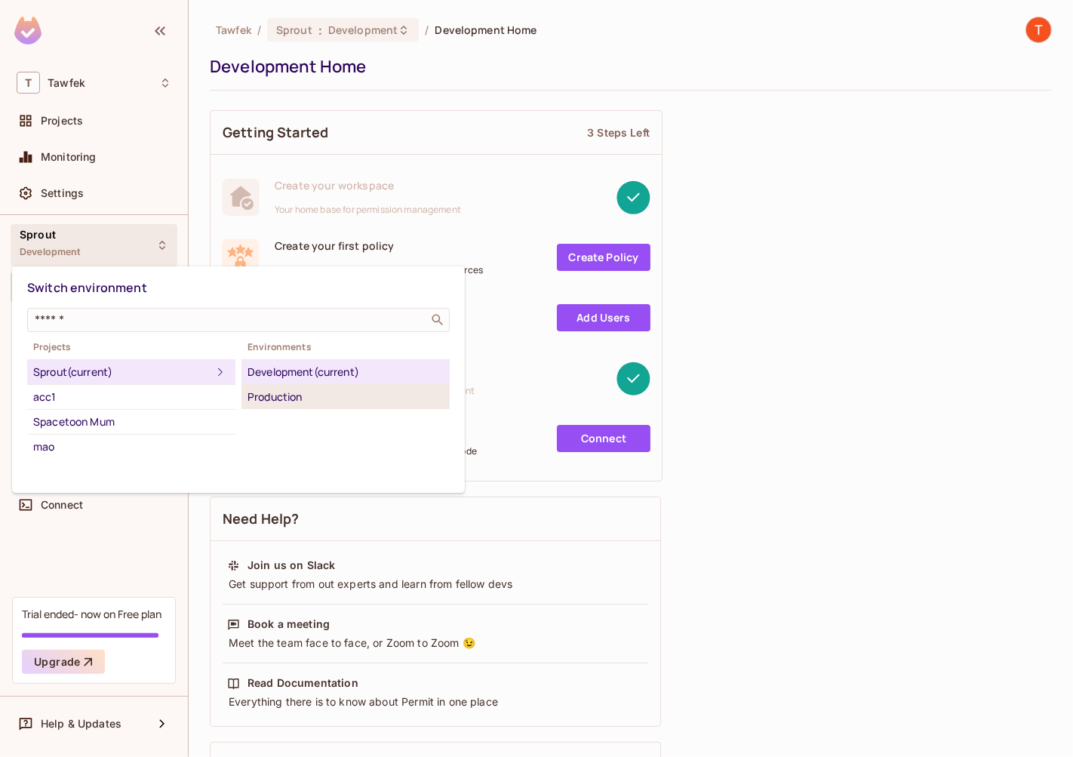
click at [281, 398] on div "Production" at bounding box center [345, 397] width 196 height 18
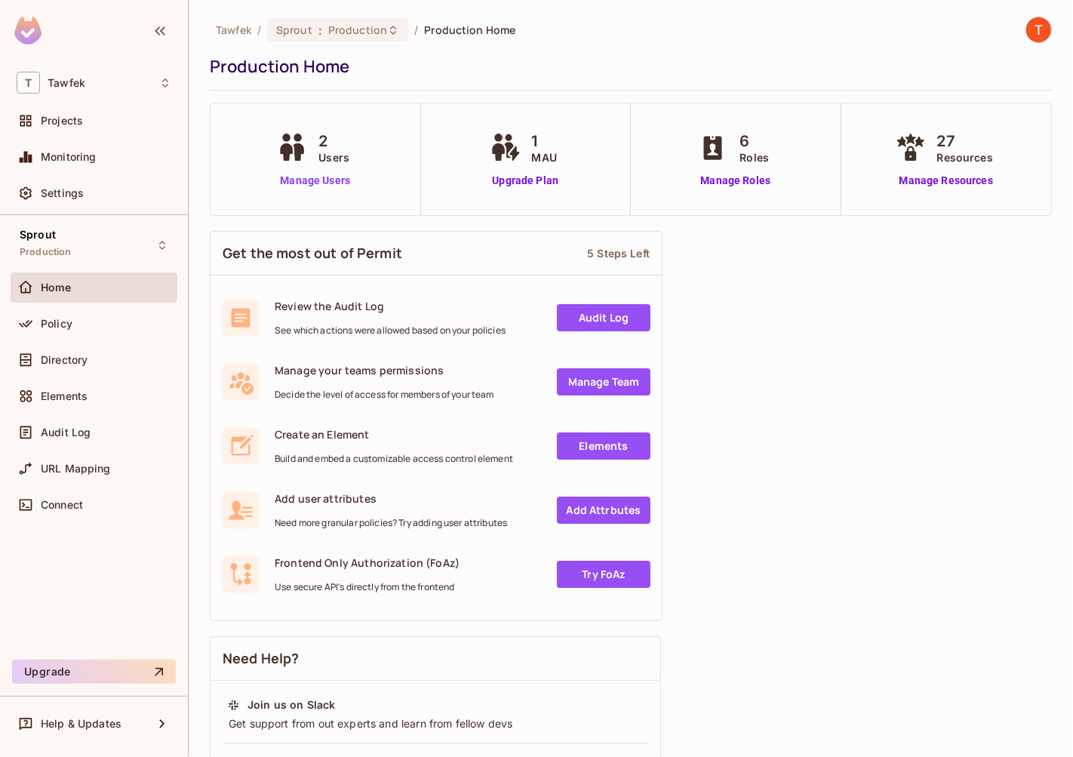
click at [313, 178] on link "Manage Users" at bounding box center [315, 181] width 84 height 16
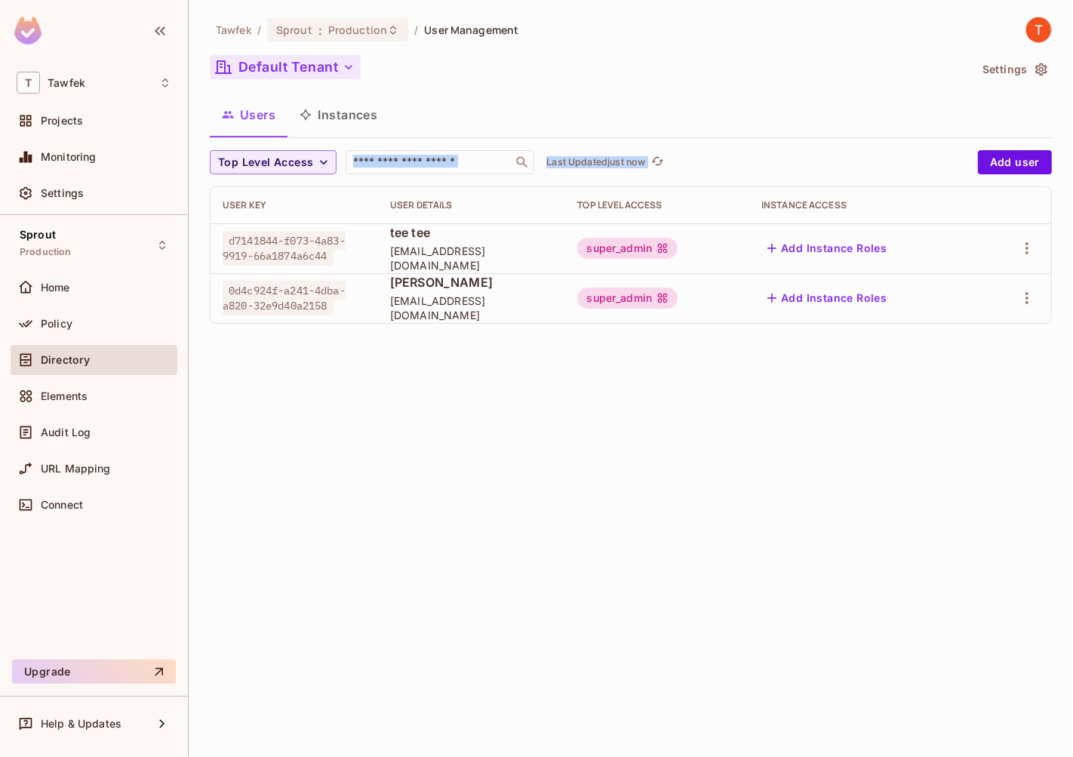
drag, startPoint x: 1057, startPoint y: 383, endPoint x: 293, endPoint y: 60, distance: 829.7
click at [293, 60] on div "Tawfek / Sprout : Production / User Management Default Tenant Settings Users In…" at bounding box center [631, 378] width 884 height 757
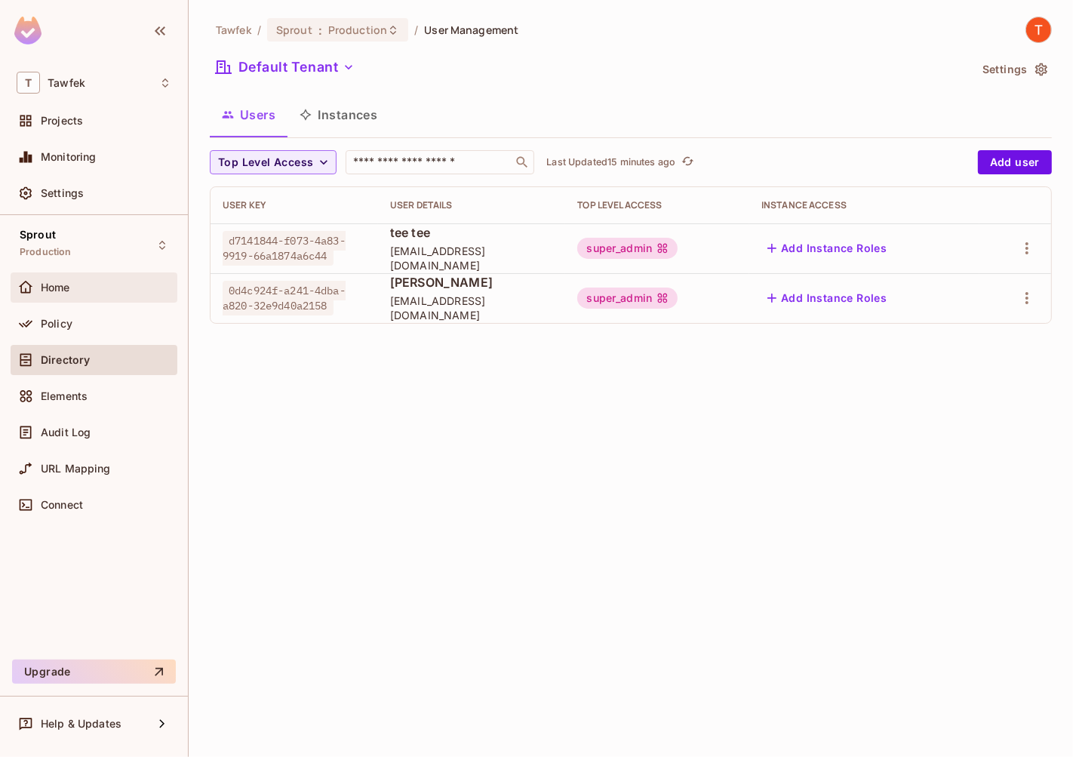
click at [71, 275] on div "Home" at bounding box center [94, 287] width 167 height 30
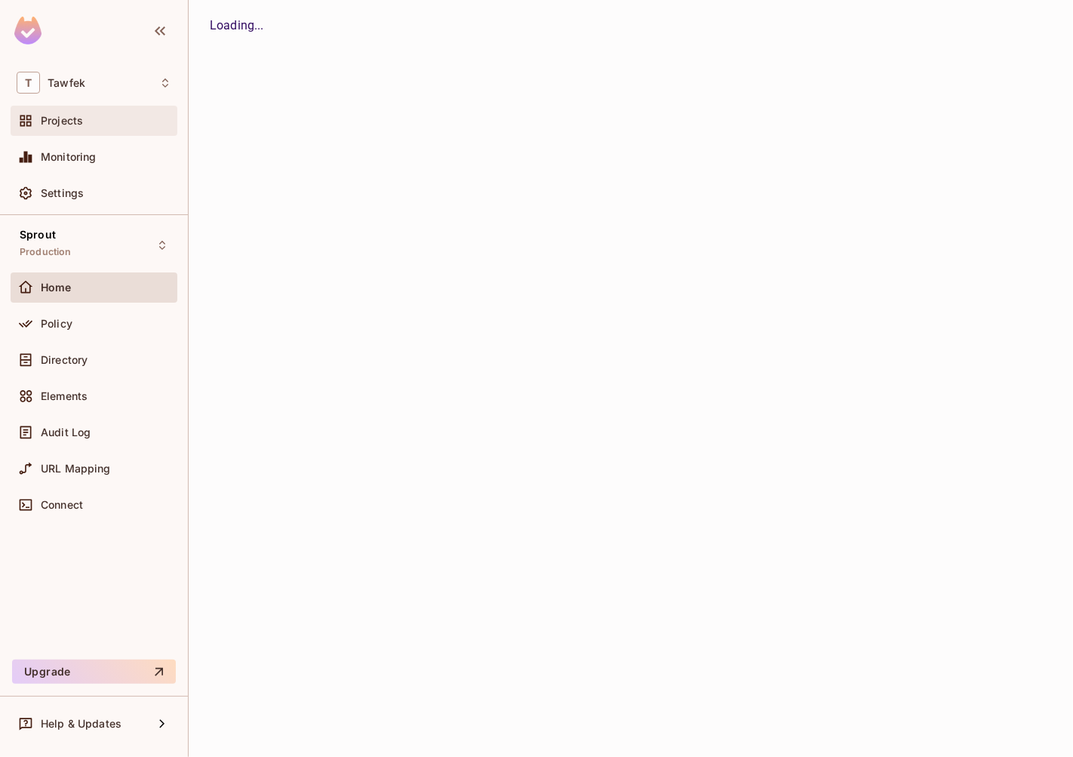
click at [87, 131] on div "Projects" at bounding box center [94, 121] width 167 height 30
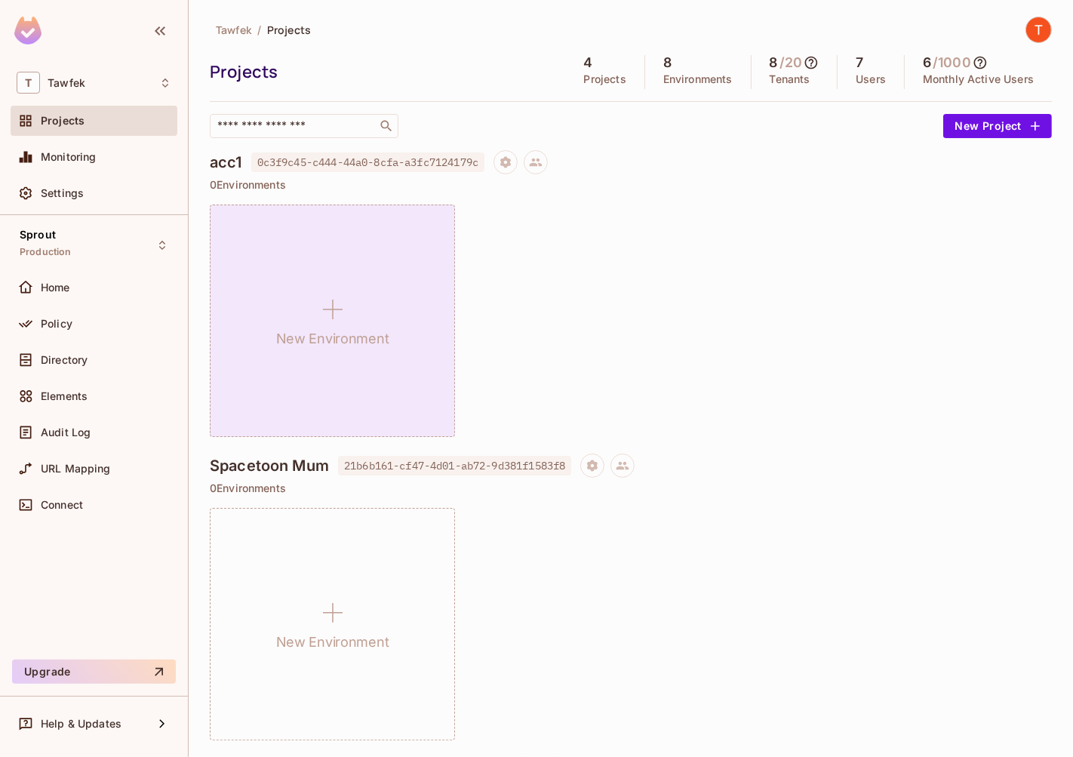
scroll to position [604, 0]
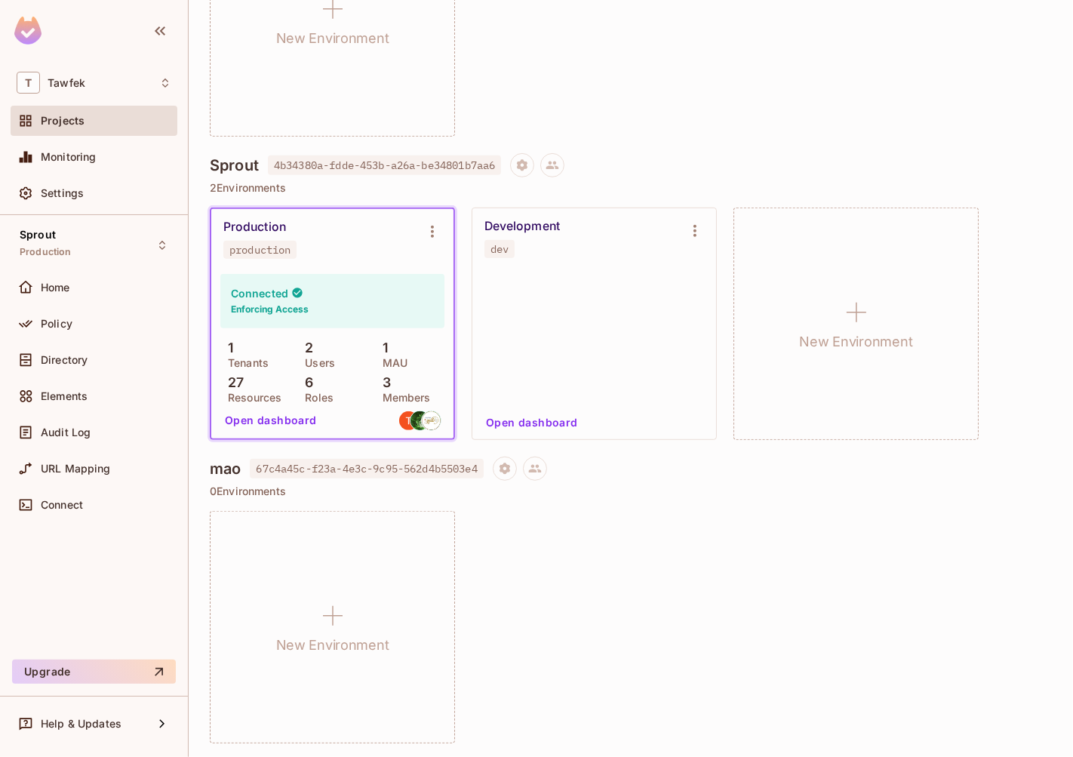
click at [471, 166] on span "4b34380a-fdde-453b-a26a-be34801b7aa6" at bounding box center [384, 165] width 233 height 20
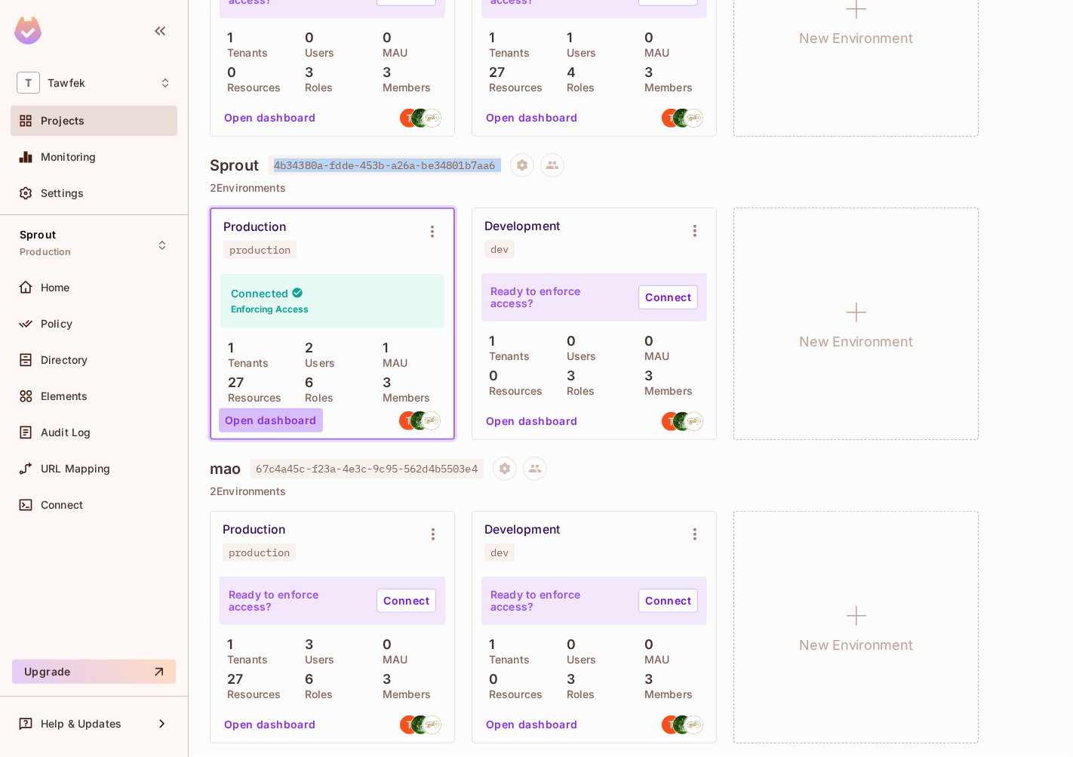
click at [272, 421] on button "Open dashboard" at bounding box center [271, 420] width 104 height 24
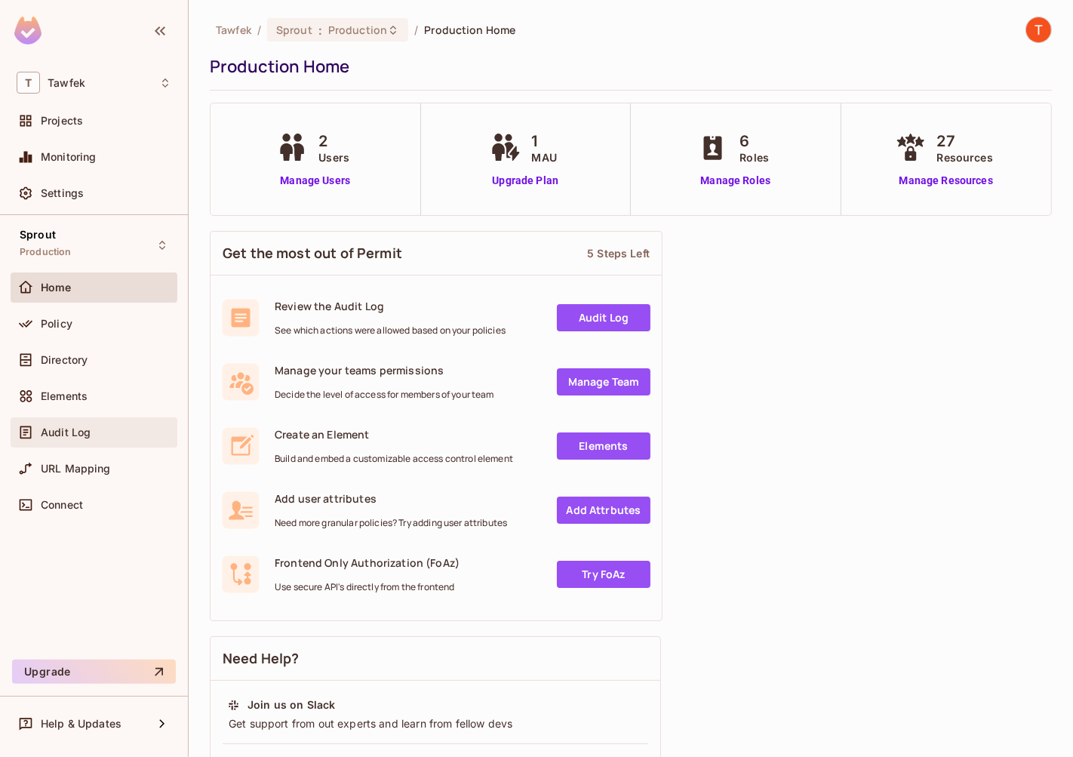
click at [85, 420] on div "Audit Log" at bounding box center [94, 432] width 167 height 30
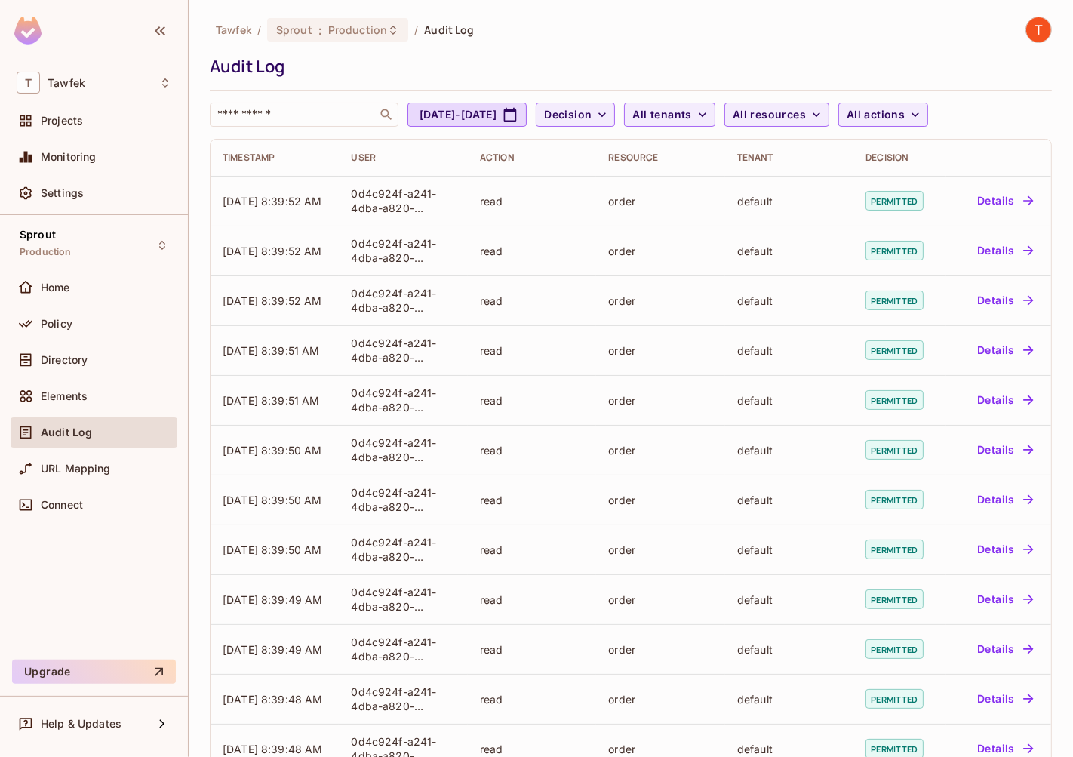
click at [121, 303] on div "Home" at bounding box center [94, 290] width 167 height 36
click at [120, 281] on div "Home" at bounding box center [106, 287] width 131 height 12
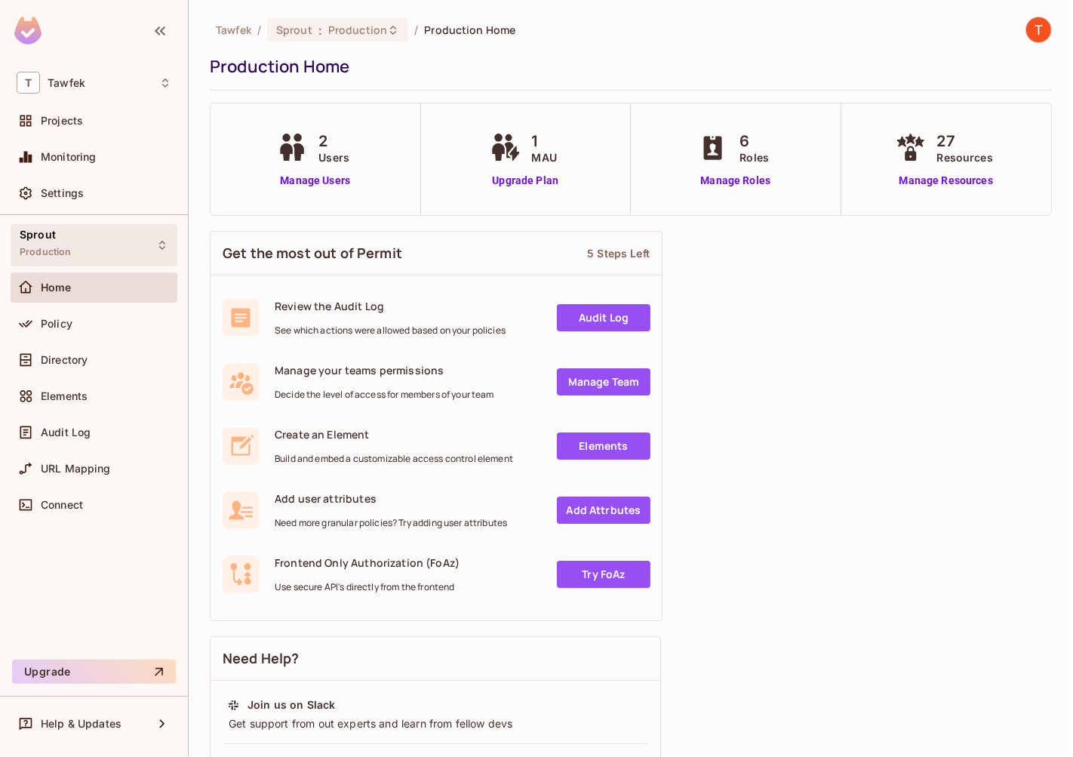
click at [82, 257] on div "Sprout Production" at bounding box center [94, 244] width 167 height 41
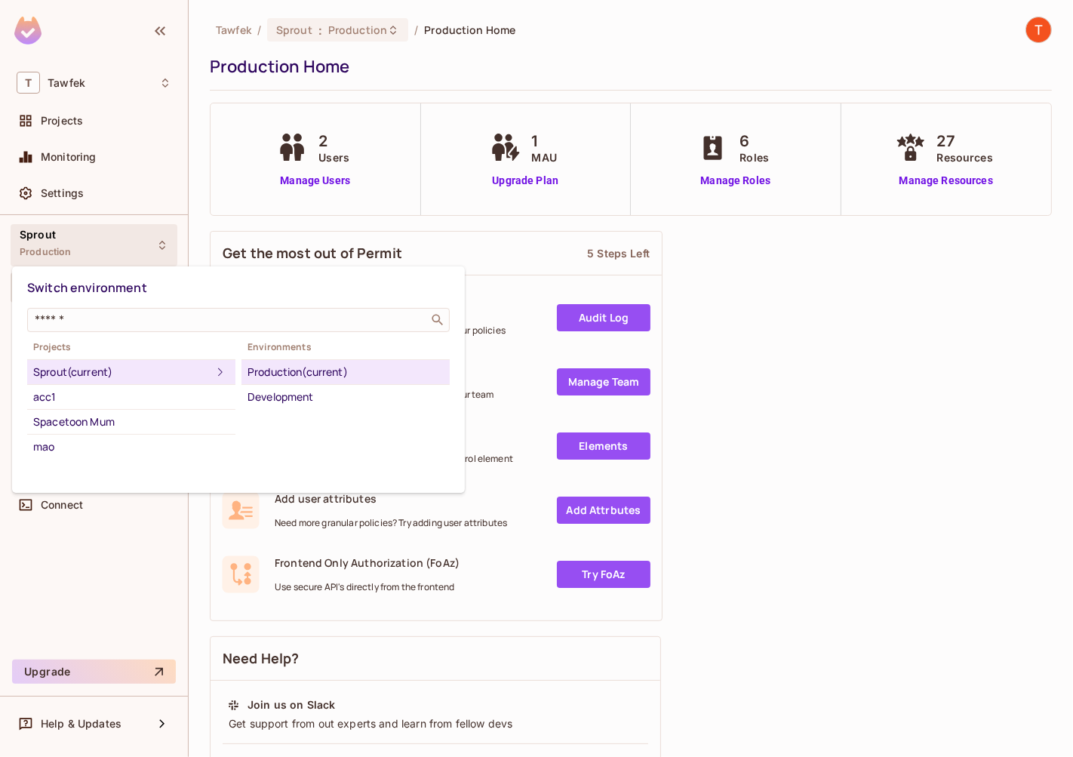
click at [82, 247] on div at bounding box center [536, 378] width 1073 height 757
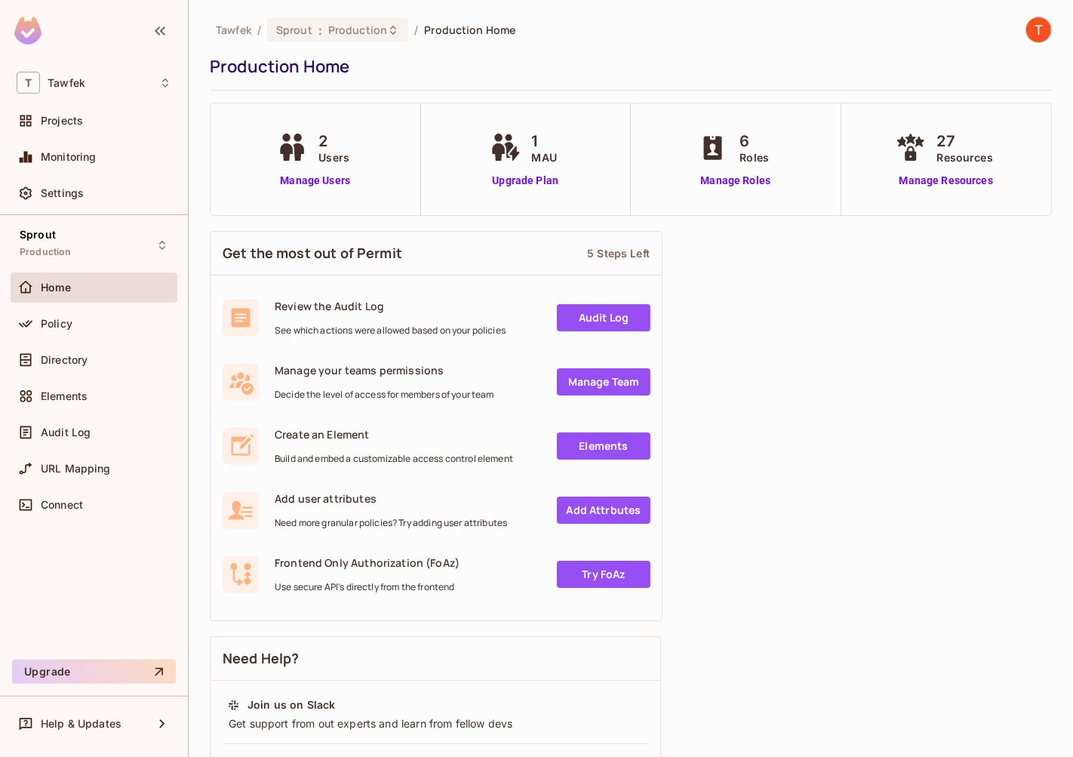
click at [82, 210] on div "Settings" at bounding box center [94, 196] width 167 height 36
click at [86, 187] on div "Settings" at bounding box center [106, 193] width 131 height 12
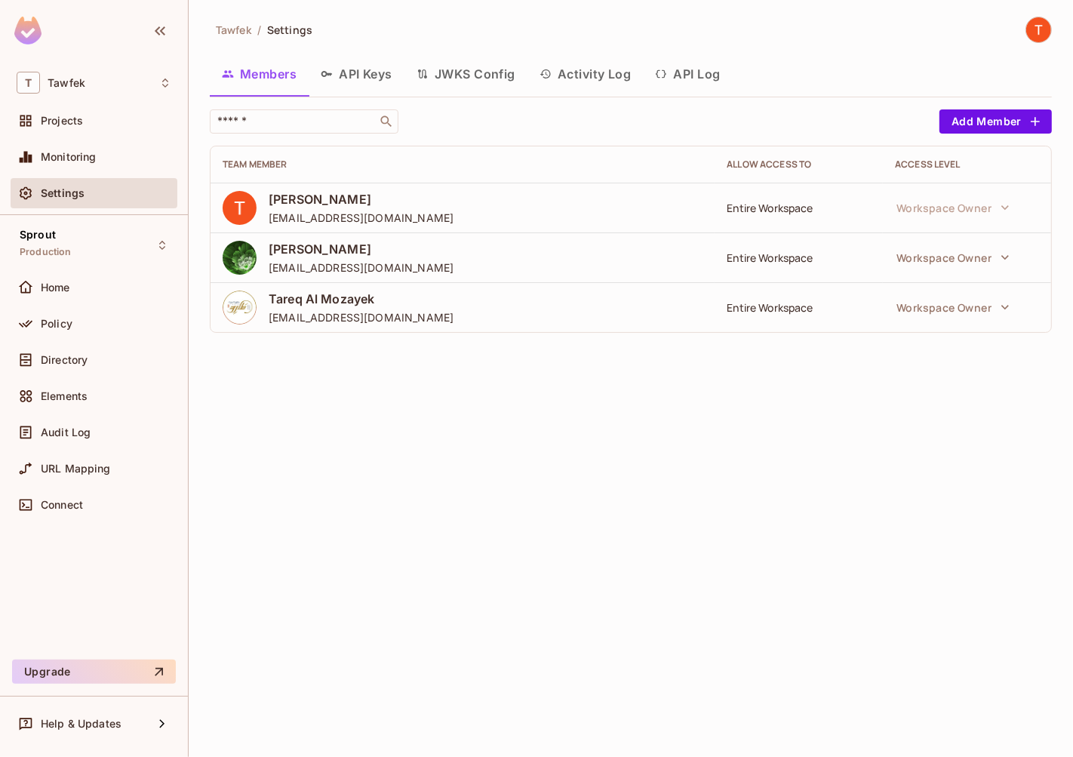
click at [690, 72] on button "API Log" at bounding box center [687, 74] width 89 height 38
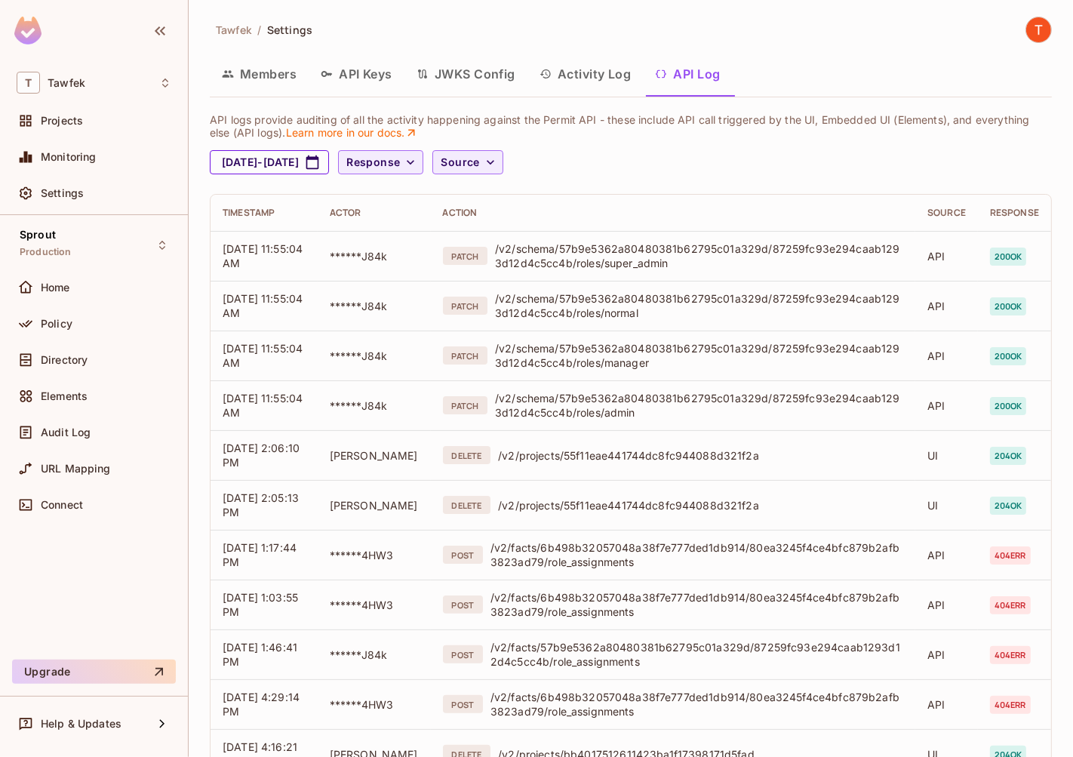
click at [329, 164] on button "[DATE] - [DATE]" at bounding box center [269, 162] width 119 height 24
select select "*"
select select "****"
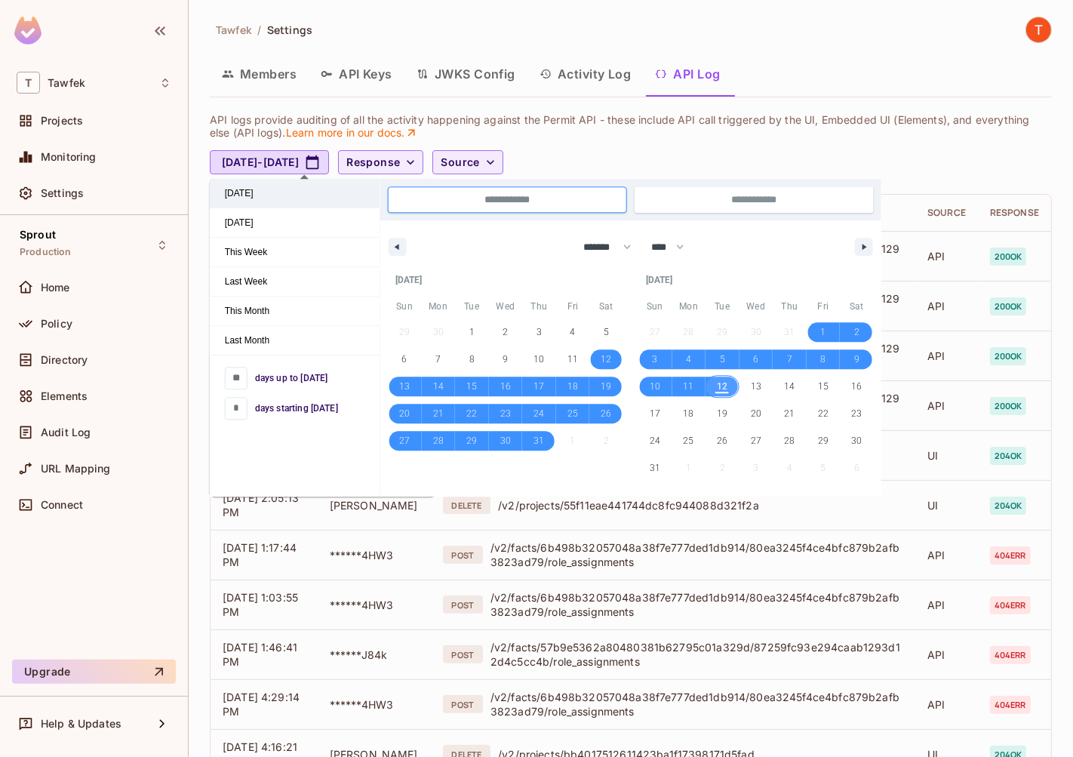
click at [279, 192] on span "[DATE]" at bounding box center [295, 193] width 170 height 29
type input "*"
type input "**********"
select select "*"
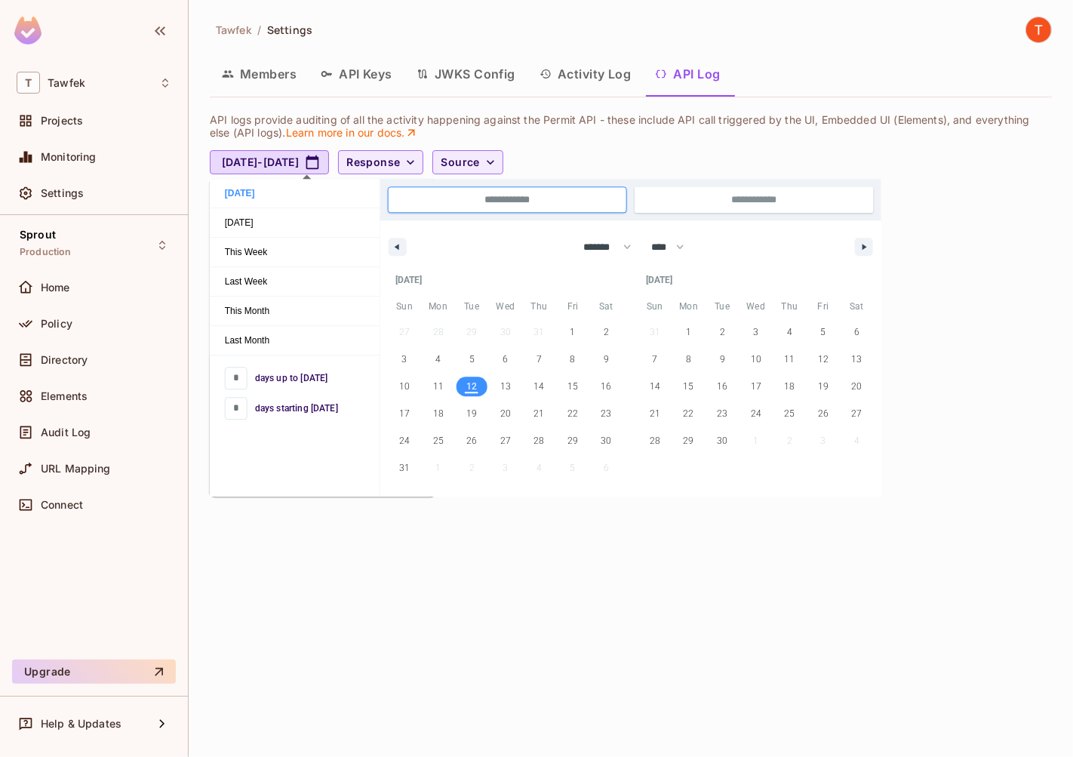
click at [459, 615] on div "Tawfek / Settings Members API Keys JWKS Config Activity Log API Log API logs pr…" at bounding box center [631, 378] width 884 height 757
